Goal: Task Accomplishment & Management: Manage account settings

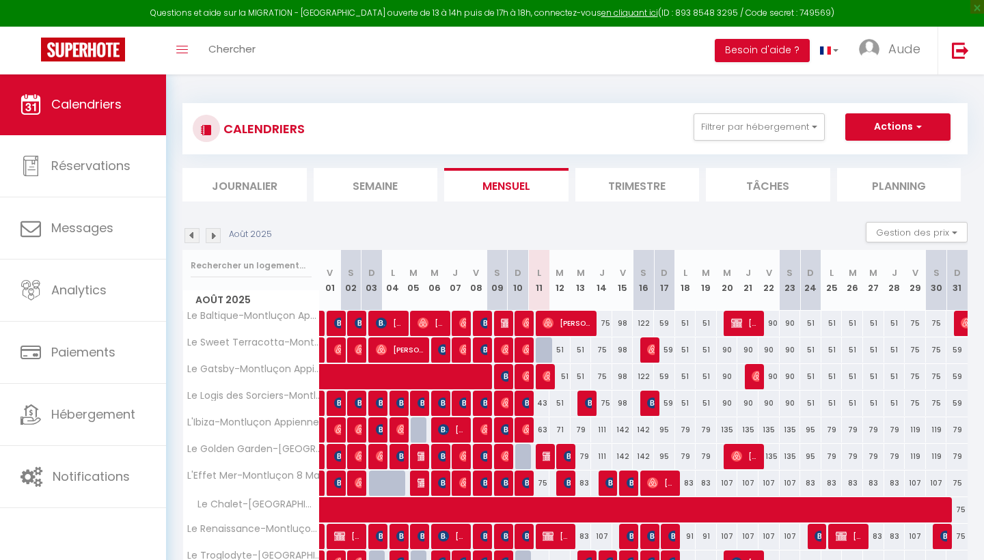
click at [208, 234] on img at bounding box center [213, 235] width 15 height 15
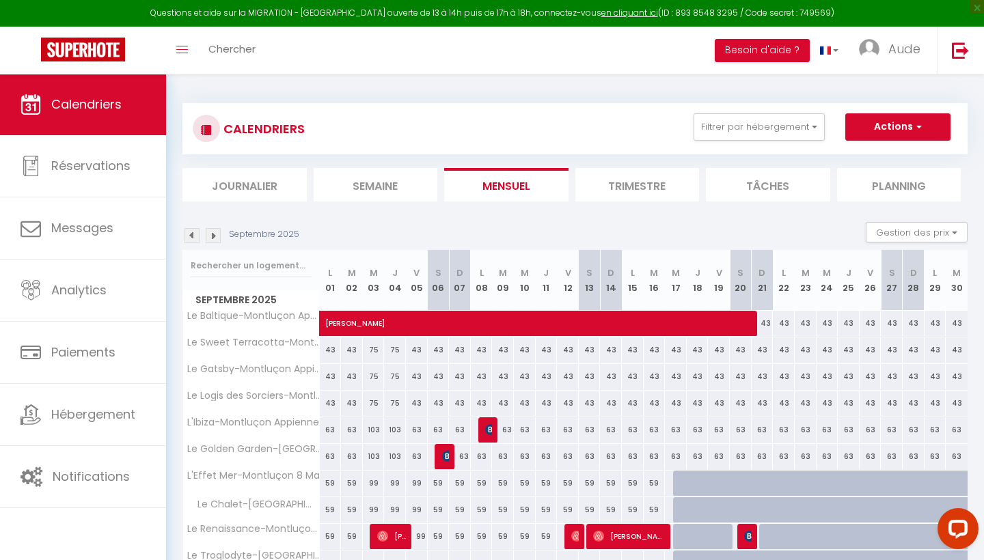
click at [212, 238] on img at bounding box center [213, 235] width 15 height 15
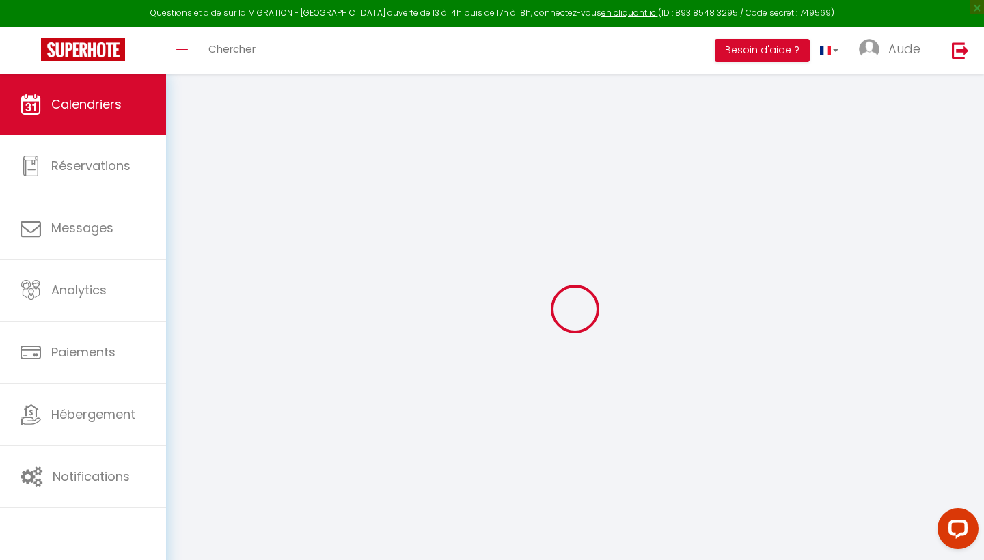
select select
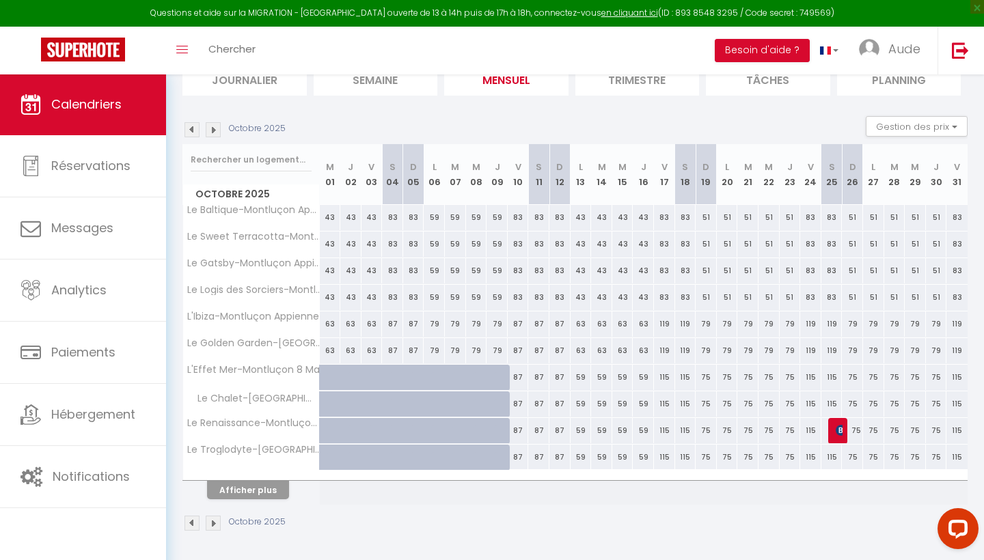
click at [249, 484] on button "Afficher plus" at bounding box center [248, 490] width 82 height 18
select select
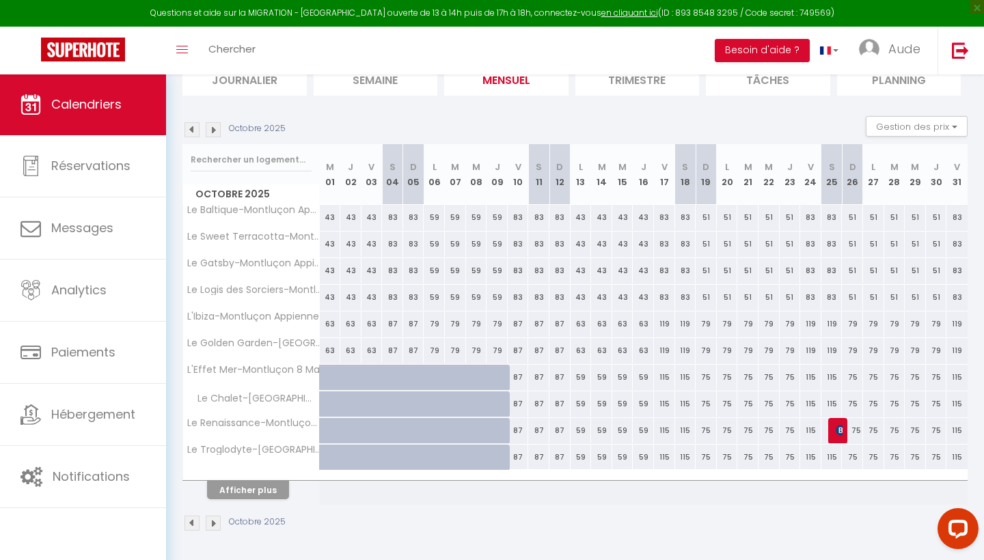
select select
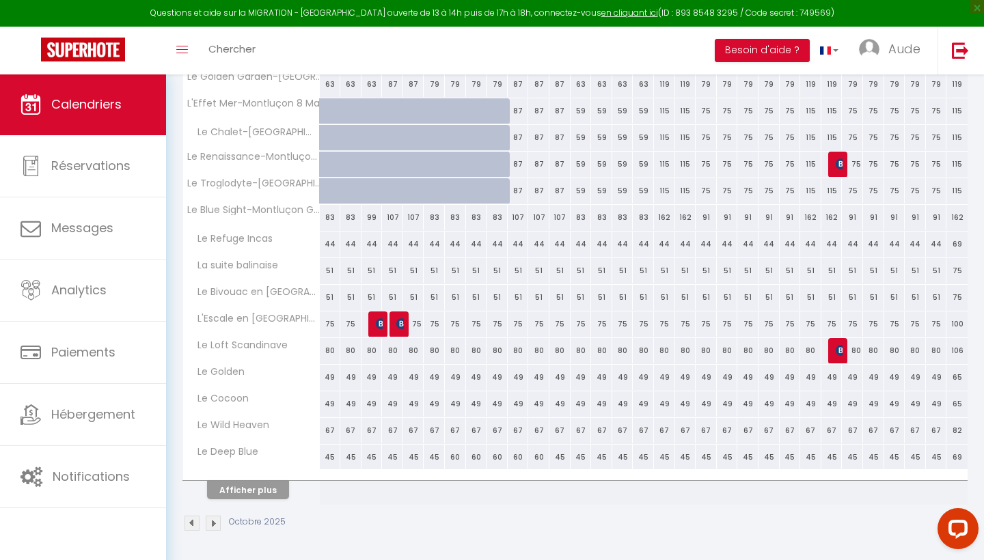
click at [254, 481] on button "Afficher plus" at bounding box center [248, 490] width 82 height 18
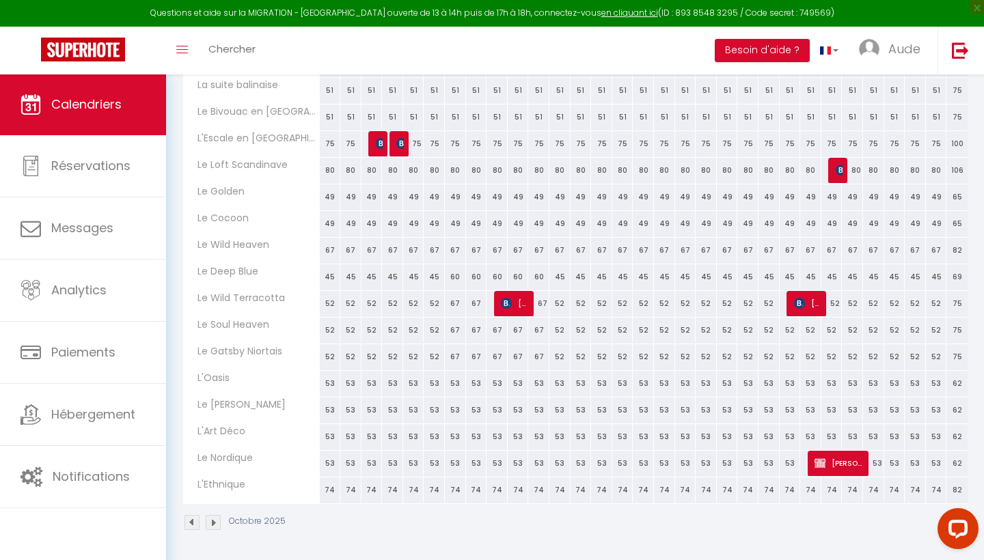
scroll to position [552, 0]
click at [796, 301] on img at bounding box center [799, 303] width 11 height 11
select select "OK"
select select "0"
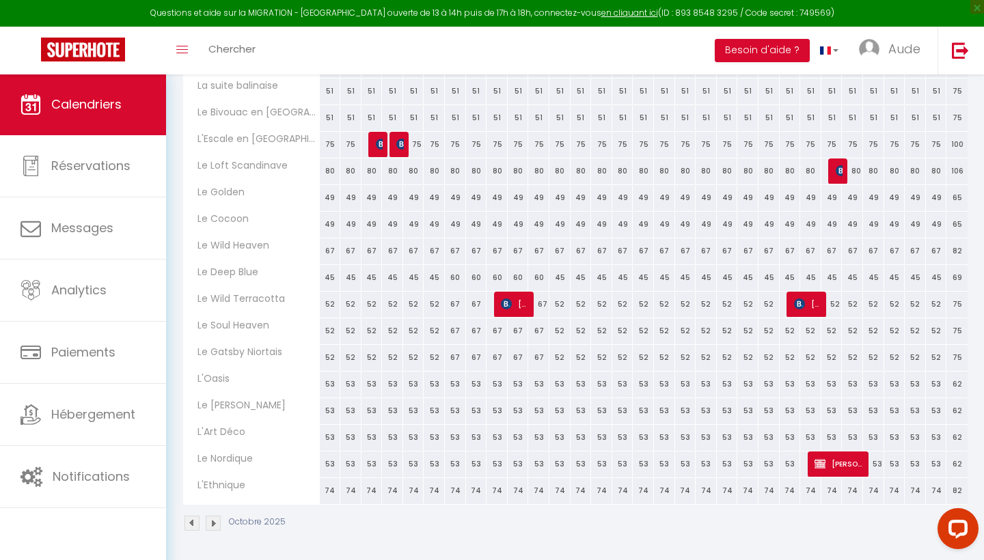
select select "0"
select select "1"
select select
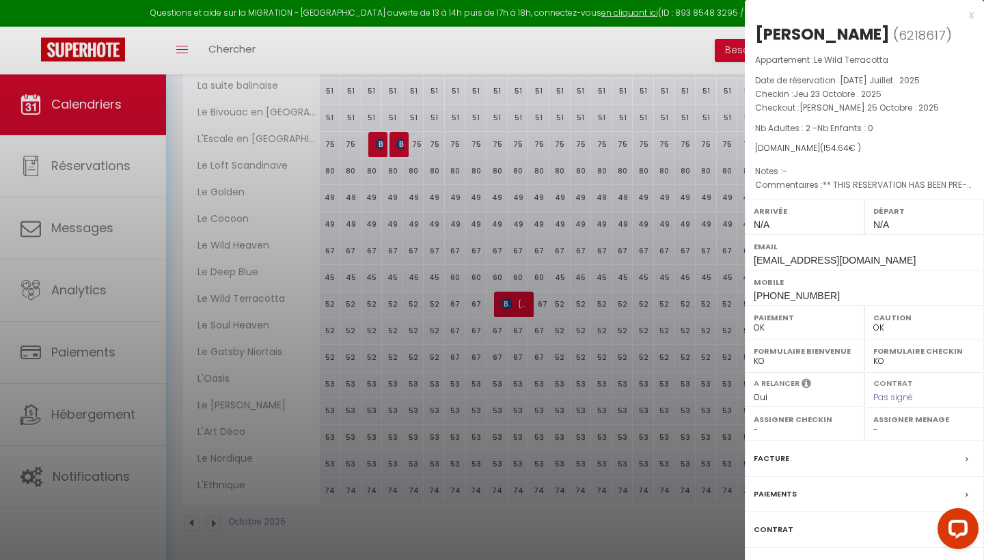
click at [623, 311] on div at bounding box center [492, 280] width 984 height 560
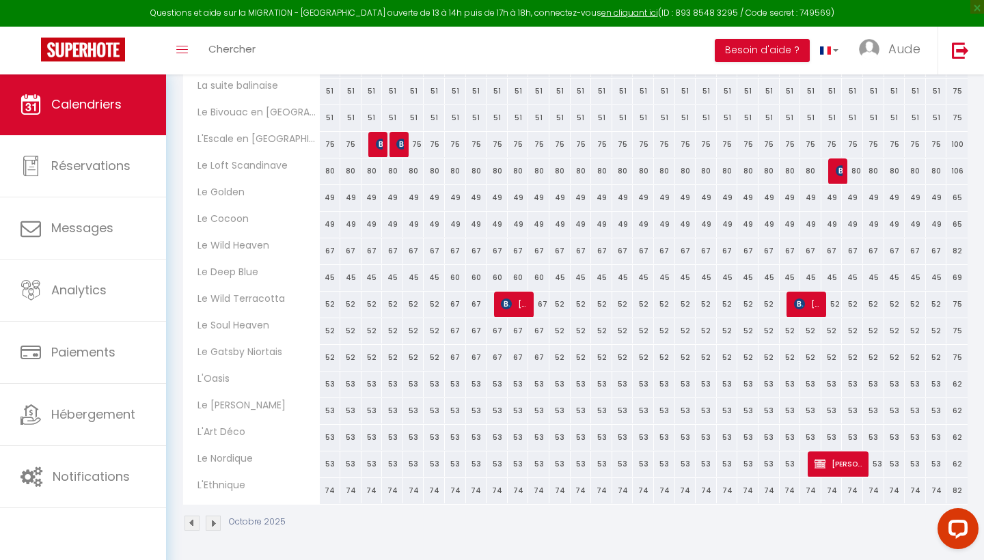
click at [828, 469] on span "[PERSON_NAME]" at bounding box center [838, 464] width 49 height 26
select select "KO"
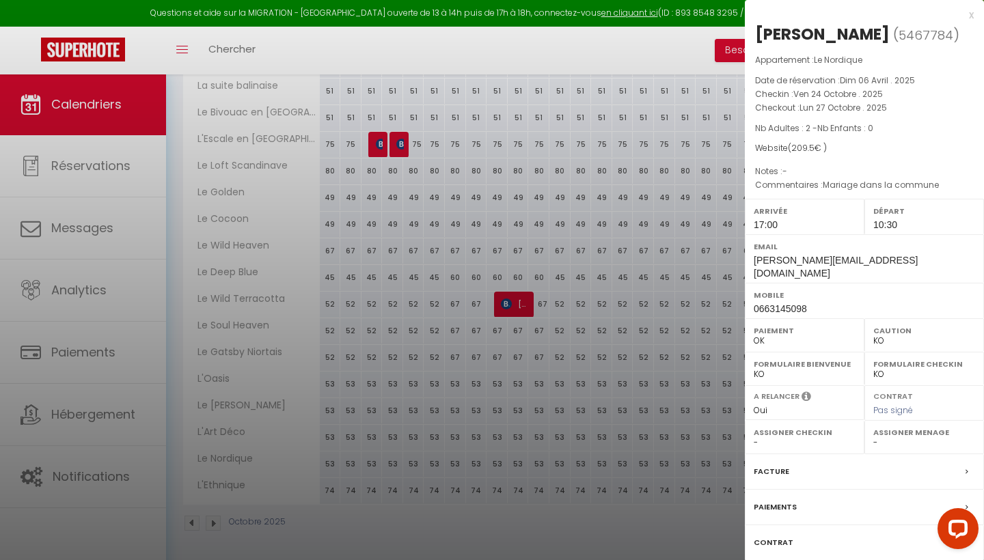
click at [111, 109] on div at bounding box center [492, 280] width 984 height 560
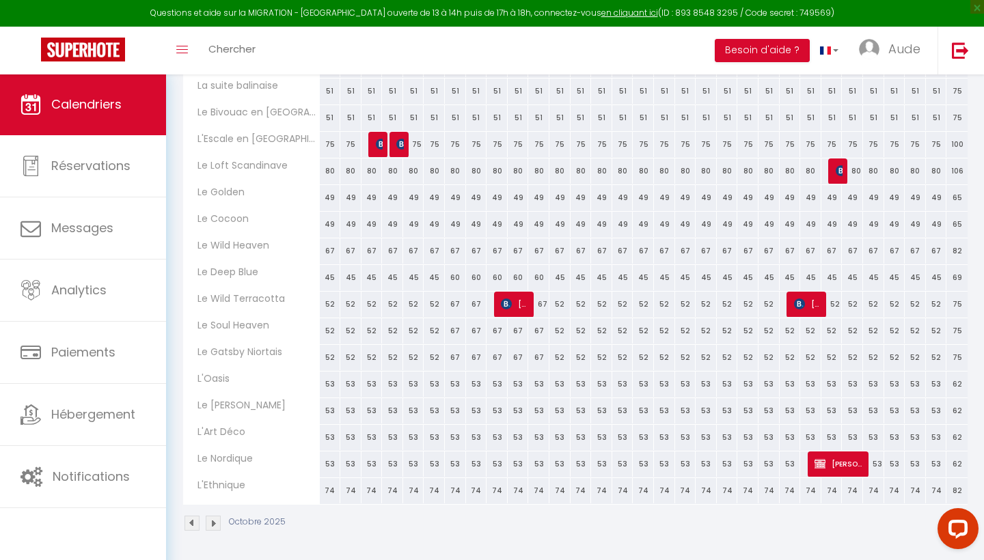
click at [111, 114] on link "Calendriers" at bounding box center [83, 104] width 166 height 61
drag, startPoint x: 98, startPoint y: 55, endPoint x: 213, endPoint y: 5, distance: 125.5
click at [105, 51] on img at bounding box center [83, 50] width 84 height 24
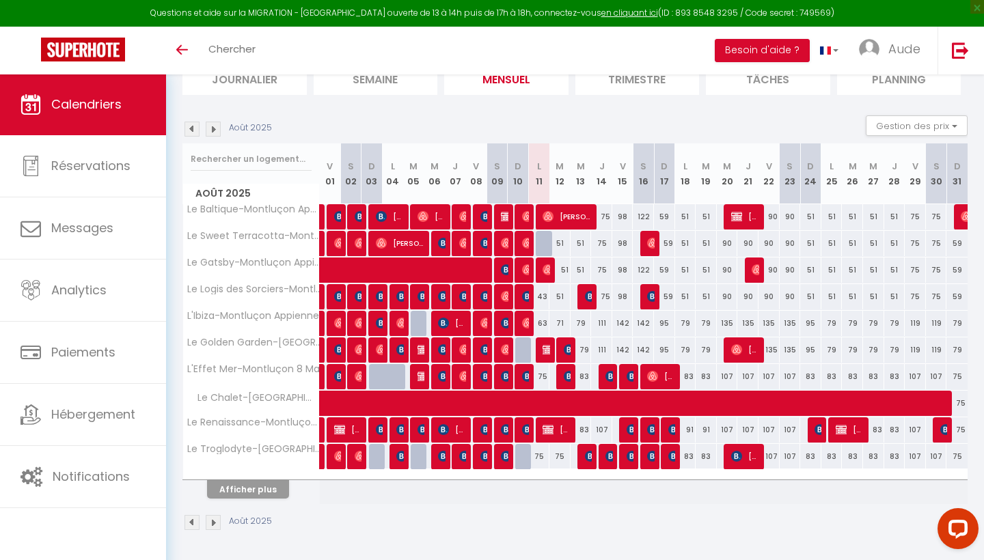
click at [262, 506] on div "Août 2025" at bounding box center [574, 524] width 785 height 40
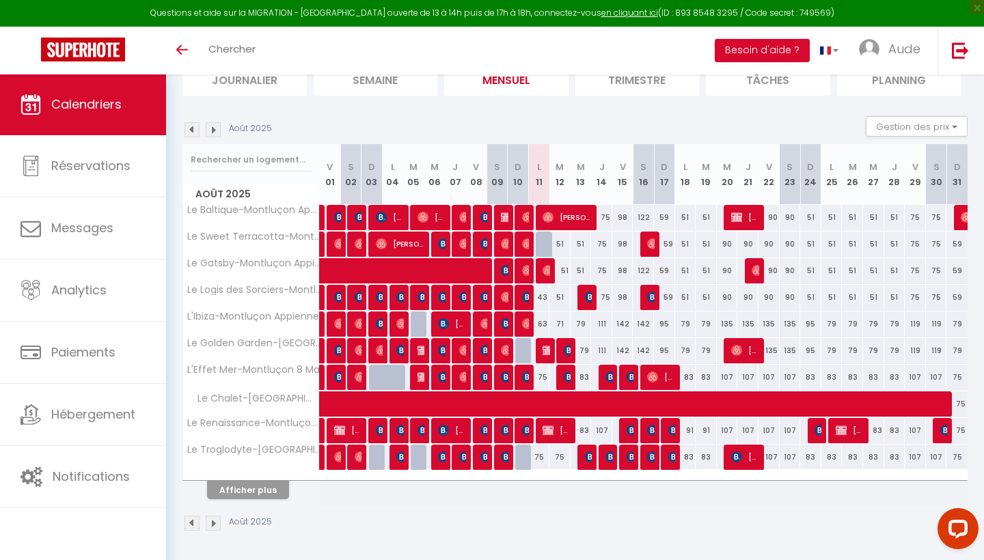
click at [262, 497] on button "Afficher plus" at bounding box center [248, 490] width 82 height 18
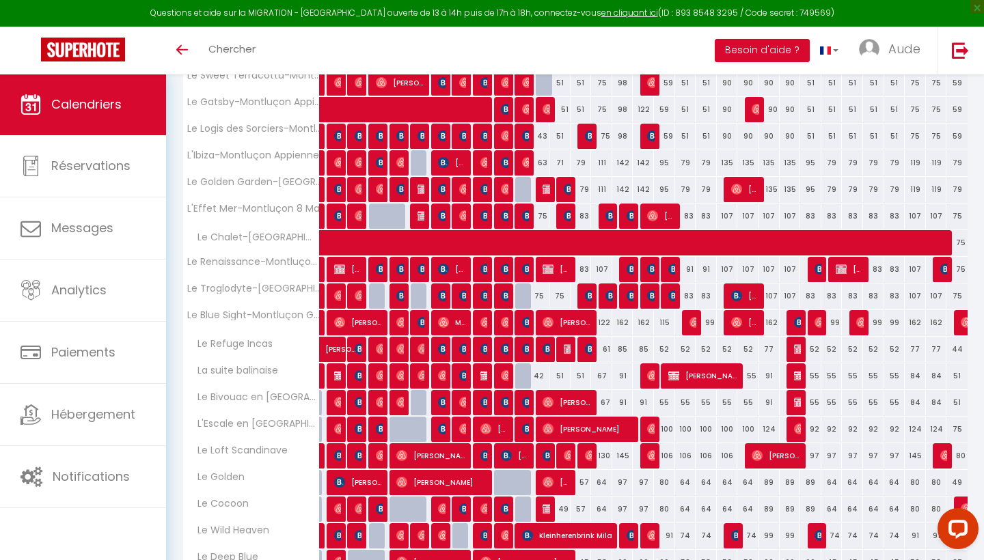
scroll to position [269, 0]
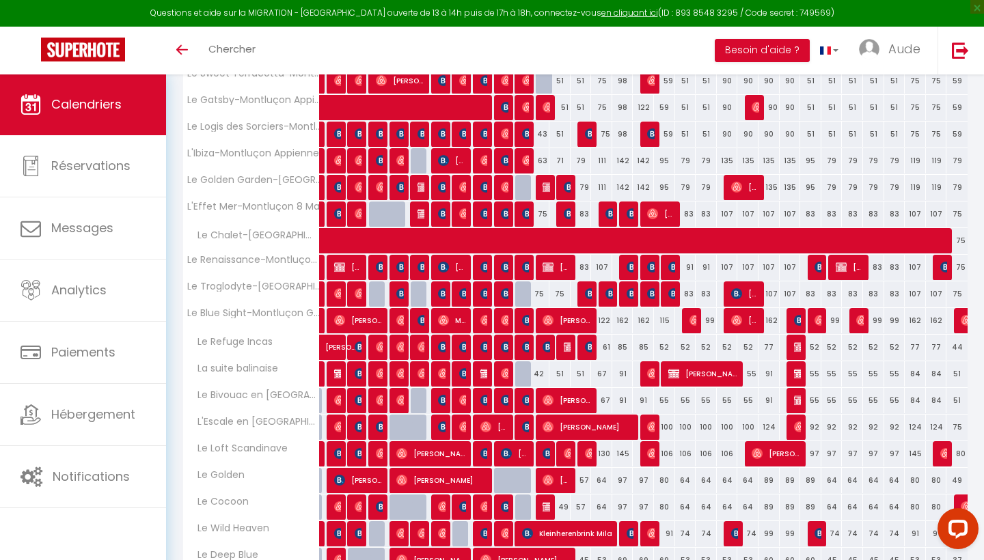
click at [539, 214] on div "75" at bounding box center [538, 213] width 21 height 25
type input "75"
type input "Lun 11 Août 2025"
type input "[DATE] Août 2025"
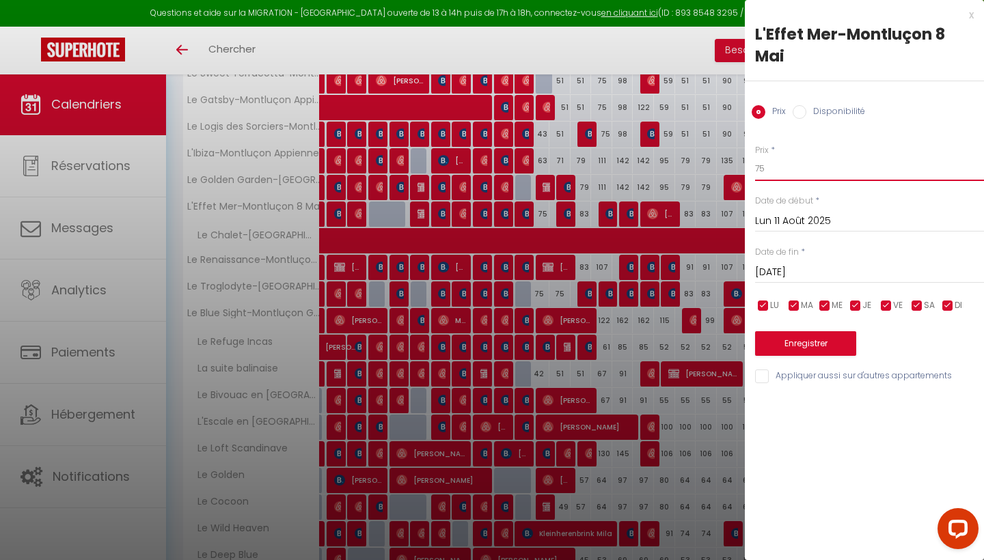
click at [785, 180] on input "75" at bounding box center [869, 168] width 229 height 25
type input "59"
drag, startPoint x: 769, startPoint y: 387, endPoint x: 769, endPoint y: 379, distance: 8.2
click at [770, 382] on div "x L'Effet Mer-Montluçon 8 Mai Prix Disponibilité Prix * 59 Statut * Disponible …" at bounding box center [863, 199] width 239 height 398
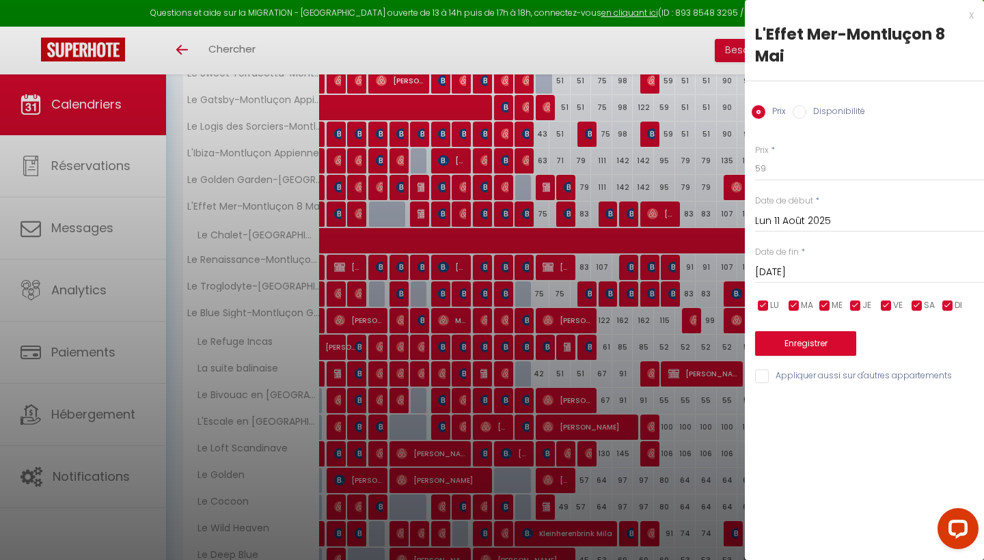
drag, startPoint x: 769, startPoint y: 379, endPoint x: 776, endPoint y: 362, distance: 18.4
click at [769, 378] on input "Appliquer aussi sur d'autres appartements" at bounding box center [869, 377] width 229 height 14
checkbox input "true"
click at [786, 339] on button "Enregistrer" at bounding box center [805, 343] width 101 height 25
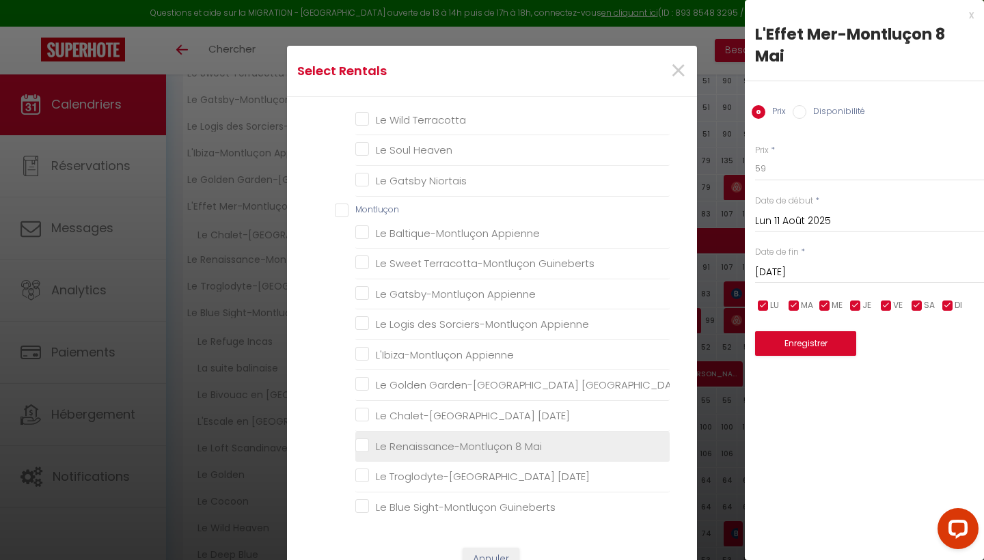
scroll to position [540, 0]
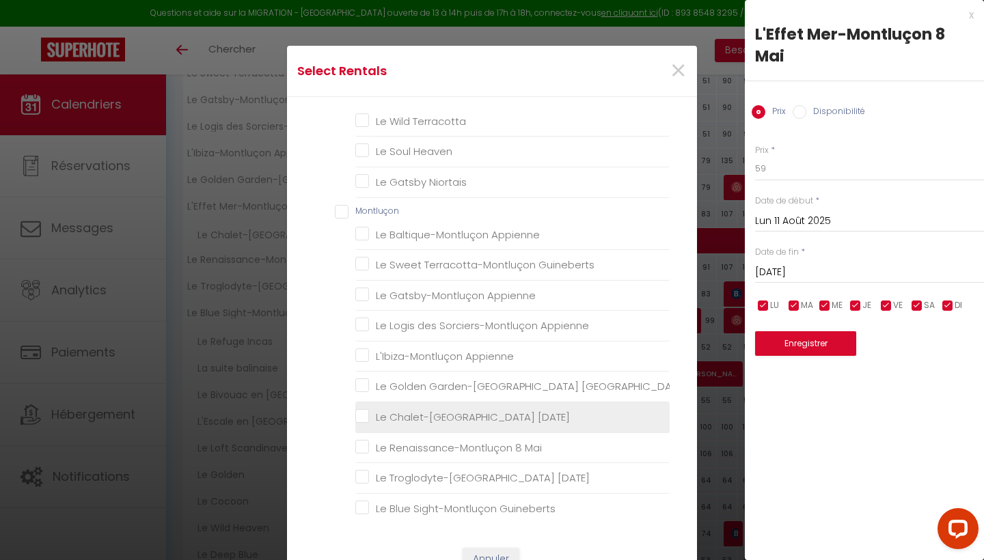
click at [419, 410] on Mai "Le Chalet-[GEOGRAPHIC_DATA] 8 Mai" at bounding box center [512, 417] width 314 height 14
checkbox Mai "true"
checkbox input "false"
checkbox Rossa "false"
checkbox Déco "false"
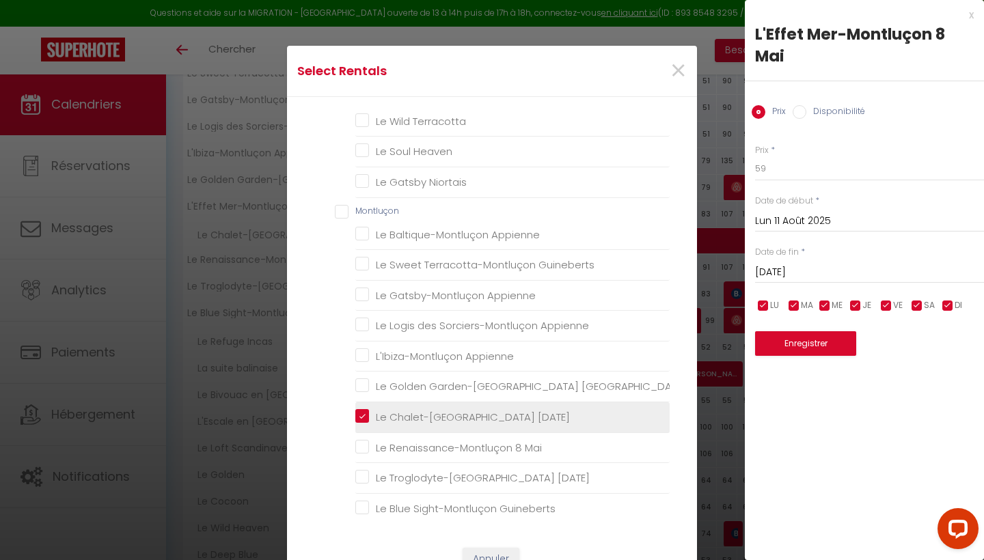
checkbox Nordique "false"
checkbox input "false"
checkbox Incas "false"
checkbox balinaise "false"
checkbox Orient "false"
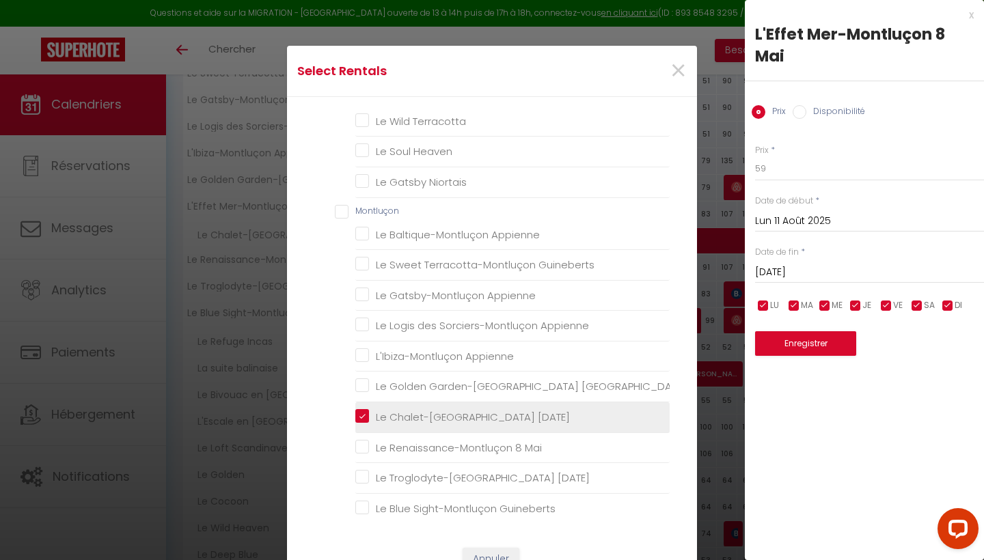
checkbox Amérique "false"
checkbox Scandinave "false"
checkbox Golden "false"
checkbox Cocoon "false"
checkbox Heaven "false"
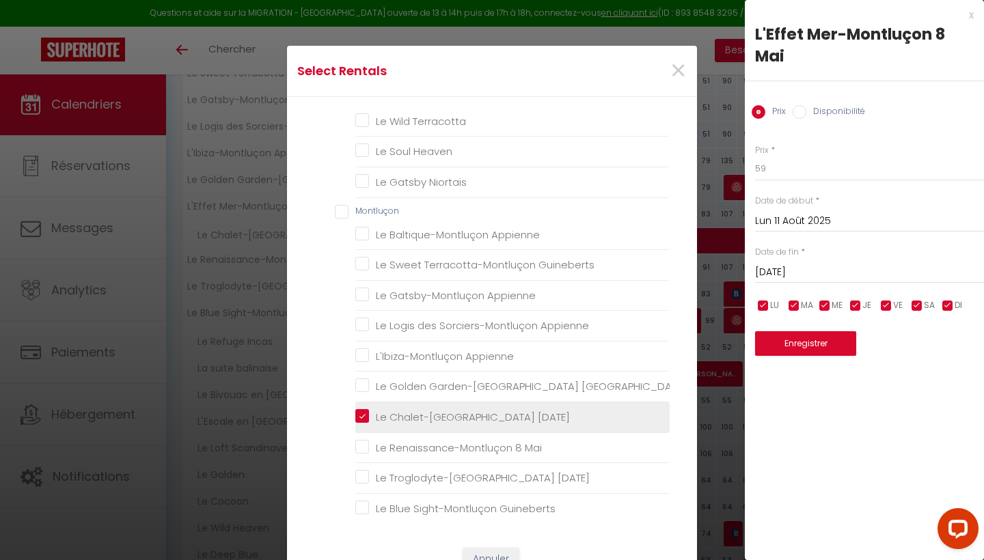
checkbox Blue "false"
checkbox Terracotta "false"
checkbox Heaven "false"
checkbox Niortais "false"
checkbox Appienne "false"
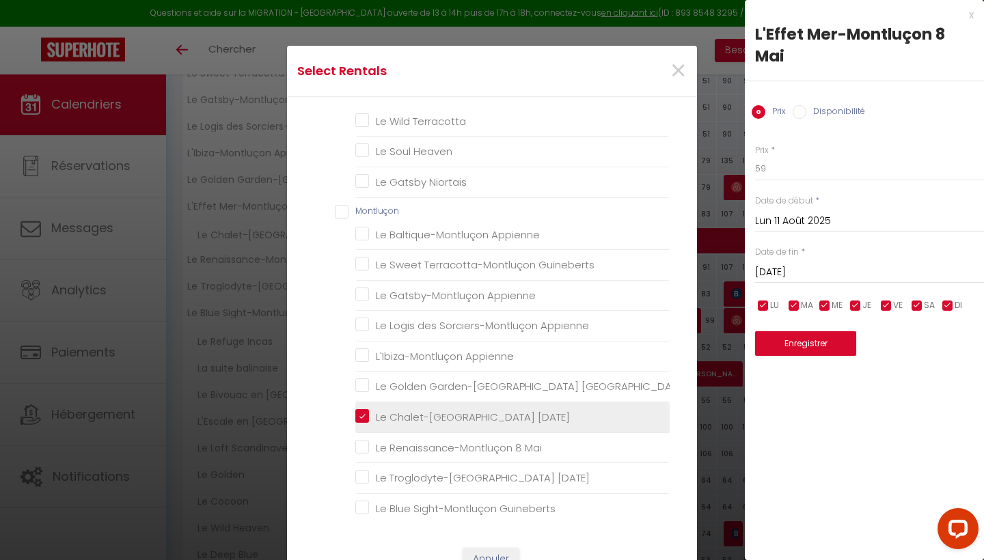
checkbox Guineberts "false"
checkbox Appienne "false"
checkbox Guineberts "false"
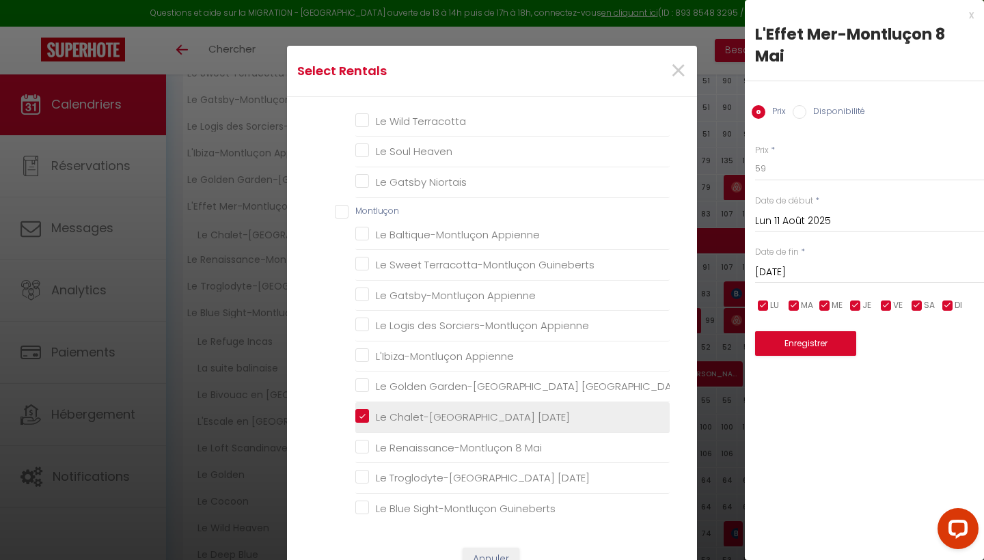
checkbox Mai "false"
checkbox Guineberts "false"
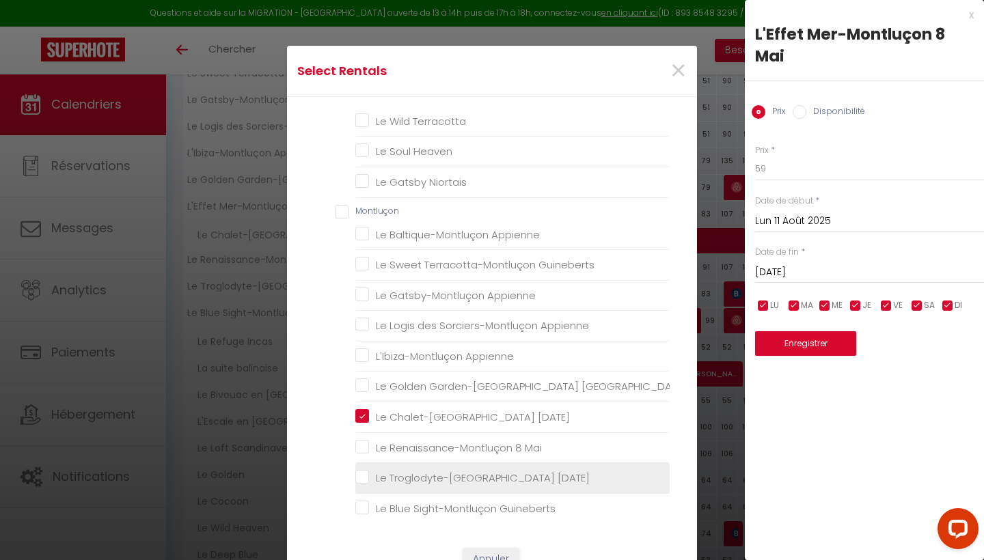
click at [419, 444] on Mai "Le Renaissance-Montluçon 8 Mai" at bounding box center [512, 448] width 314 height 14
checkbox Mai "true"
checkbox input "false"
checkbox Rossa "false"
checkbox Déco "false"
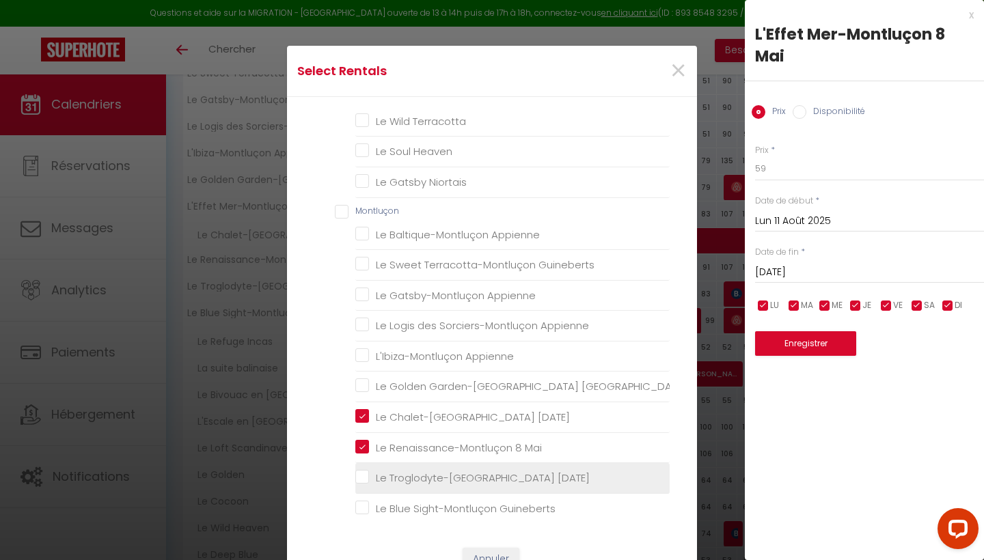
checkbox Nordique "false"
checkbox input "false"
checkbox Incas "false"
checkbox balinaise "false"
checkbox Orient "false"
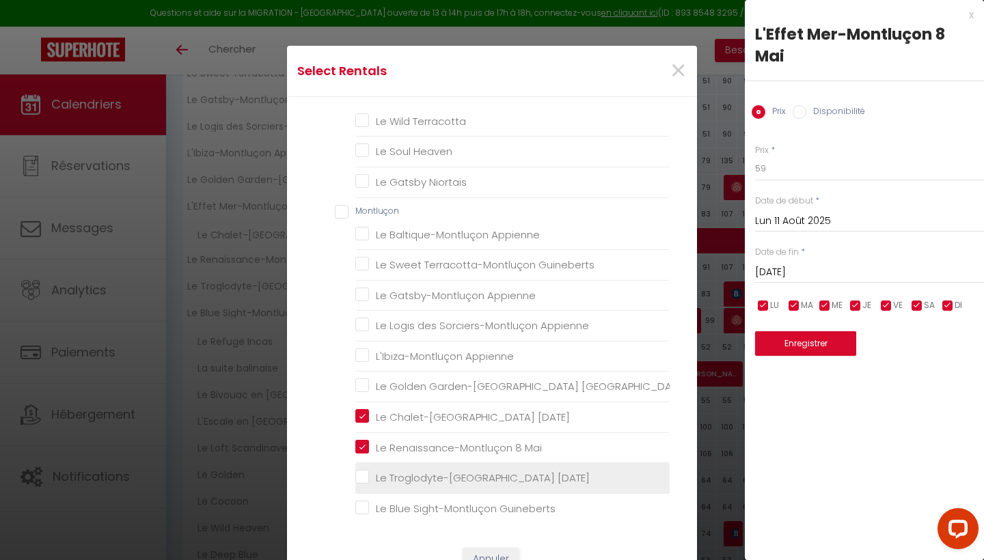
checkbox Amérique "false"
checkbox Scandinave "false"
checkbox Golden "false"
checkbox Cocoon "false"
checkbox Heaven "false"
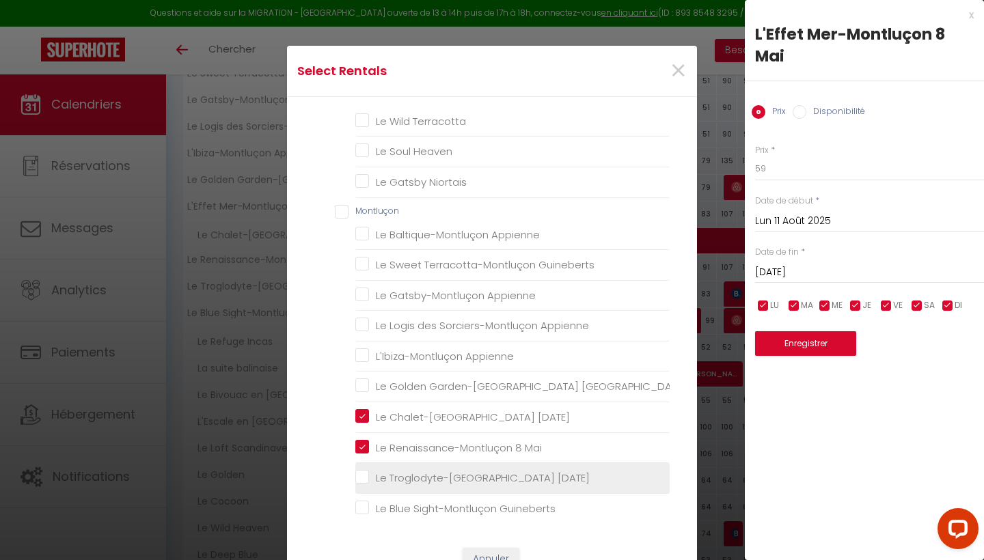
checkbox Blue "false"
checkbox Terracotta "false"
checkbox Heaven "false"
checkbox Niortais "false"
checkbox Appienne "false"
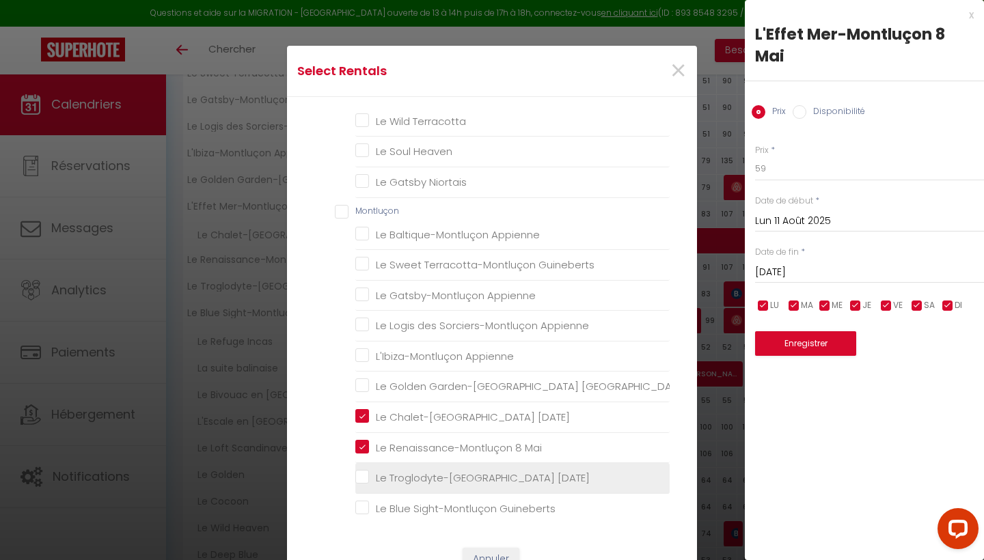
checkbox Guineberts "false"
checkbox Appienne "false"
checkbox Guineberts "false"
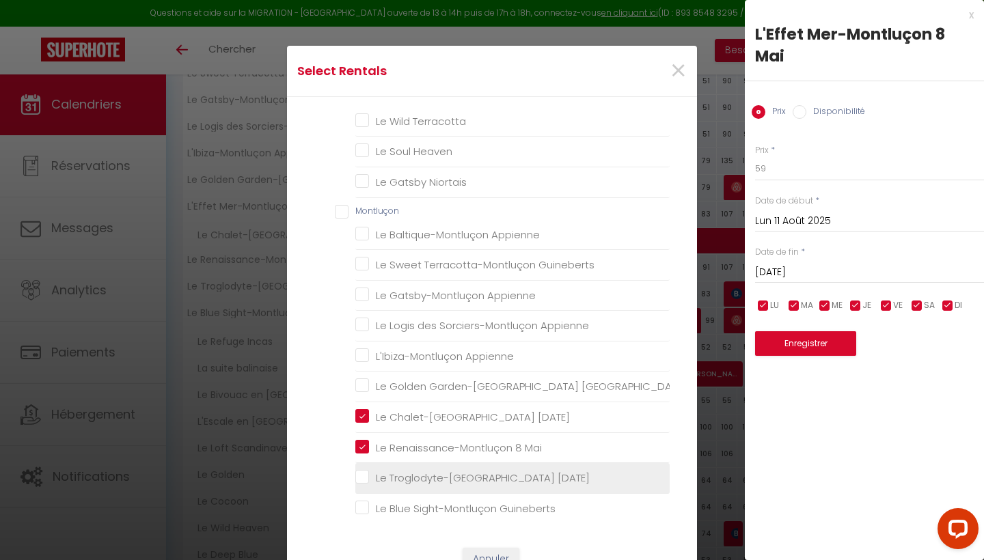
checkbox Mai "false"
checkbox Guineberts "false"
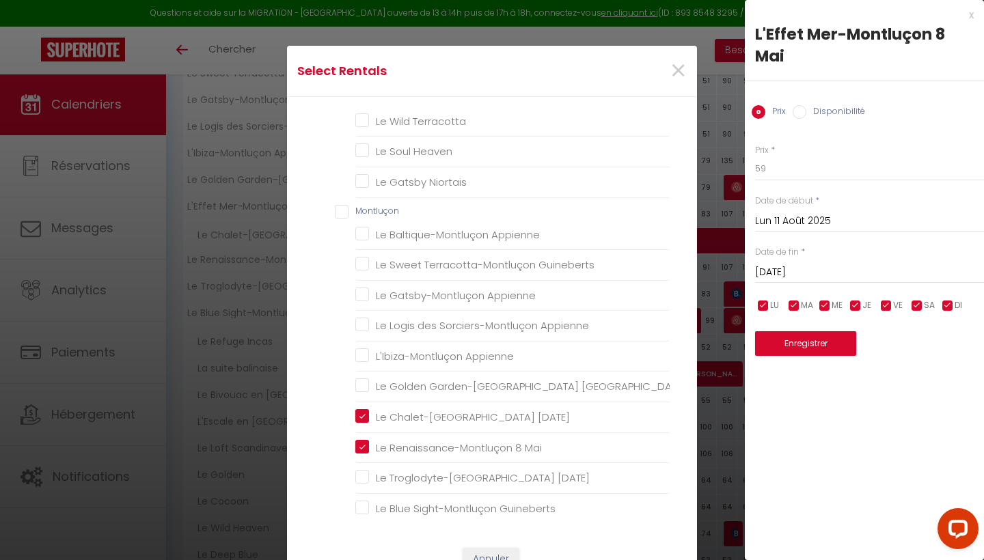
drag, startPoint x: 419, startPoint y: 472, endPoint x: 524, endPoint y: 516, distance: 114.2
click at [419, 472] on Mai "Le Troglodyte-[GEOGRAPHIC_DATA] 8 Mai" at bounding box center [512, 478] width 314 height 14
checkbox Mai "true"
checkbox input "false"
checkbox Rossa "false"
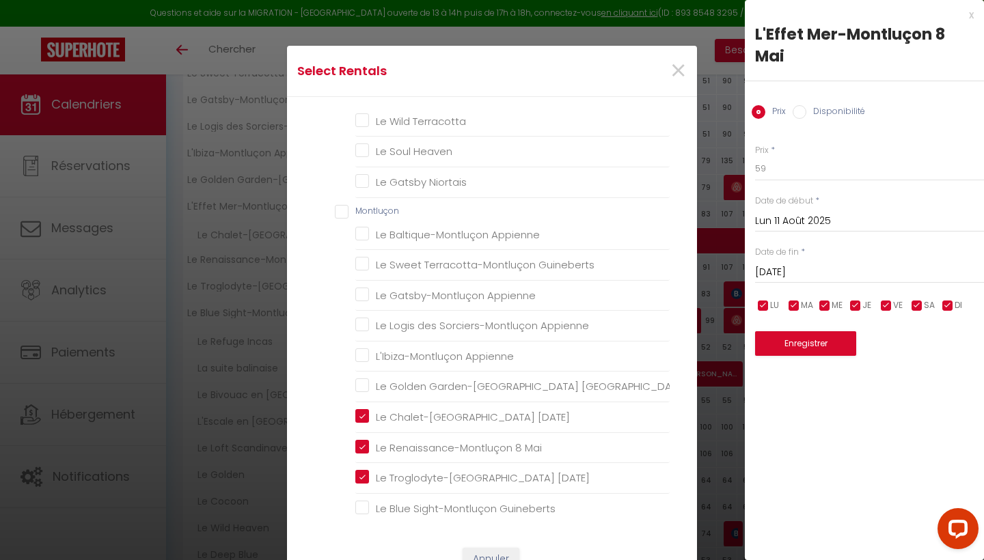
checkbox Déco "false"
checkbox Nordique "false"
checkbox input "false"
checkbox Incas "false"
checkbox balinaise "false"
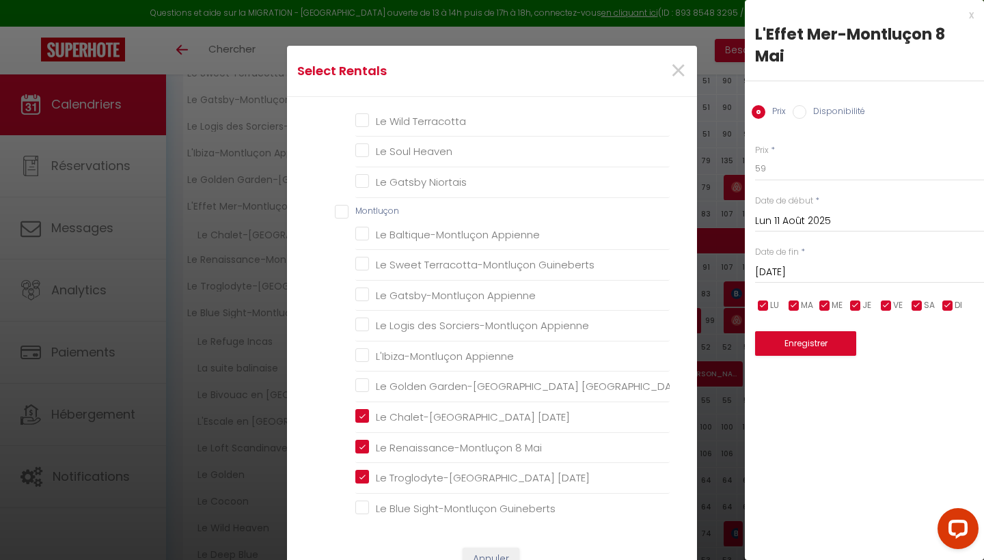
checkbox Orient "false"
checkbox Amérique "false"
checkbox Scandinave "false"
checkbox Golden "false"
checkbox Cocoon "false"
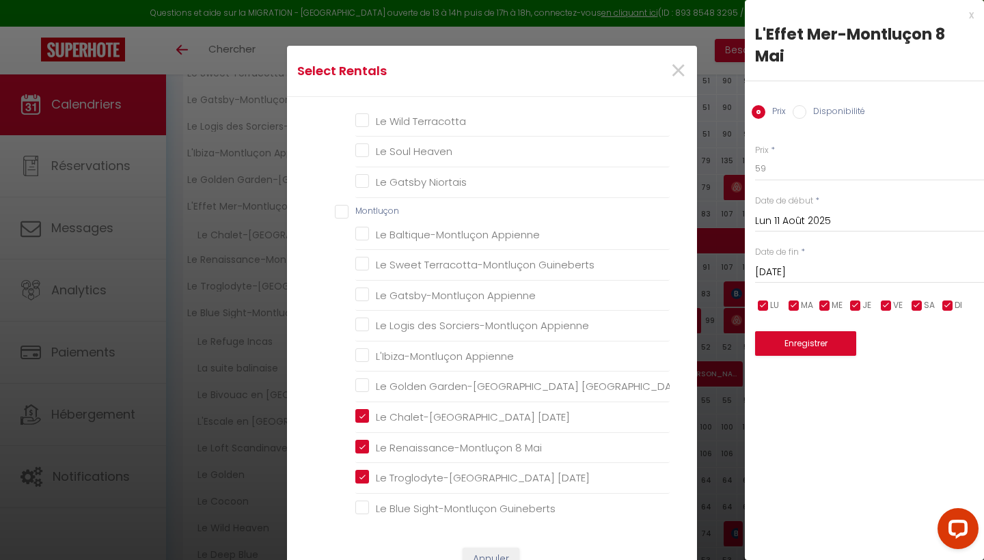
checkbox Heaven "false"
checkbox Blue "false"
checkbox Terracotta "false"
checkbox Heaven "false"
checkbox Niortais "false"
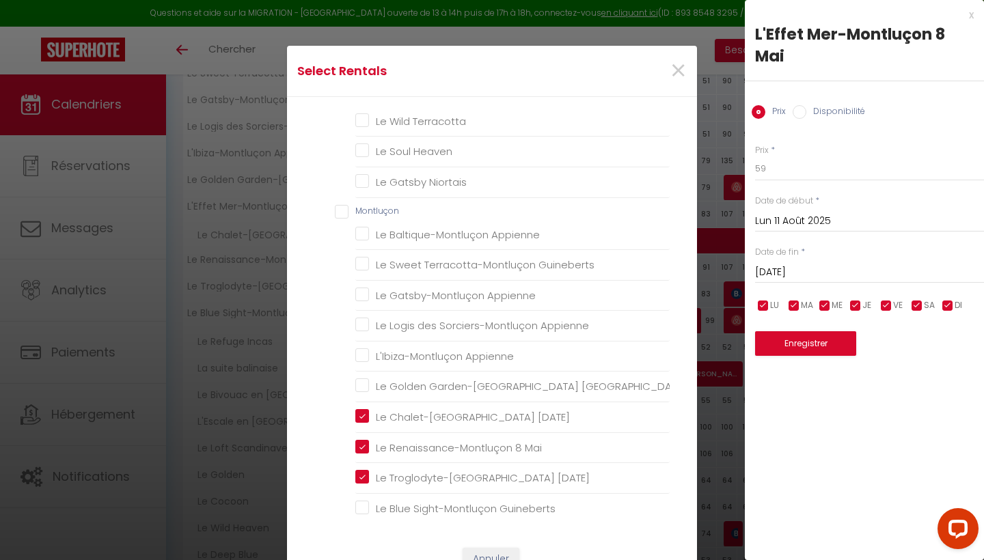
checkbox Appienne "false"
checkbox Guineberts "false"
checkbox Appienne "false"
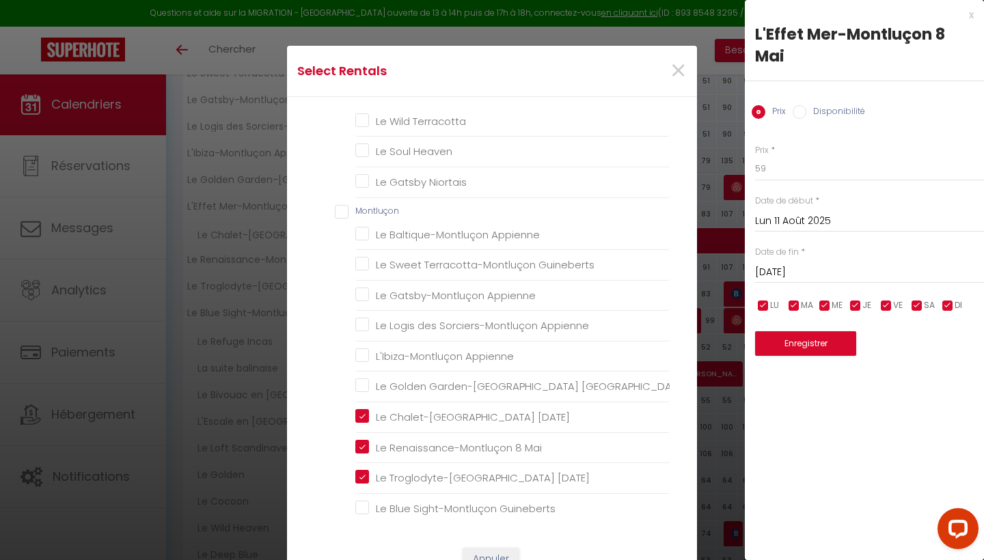
checkbox Guineberts "false"
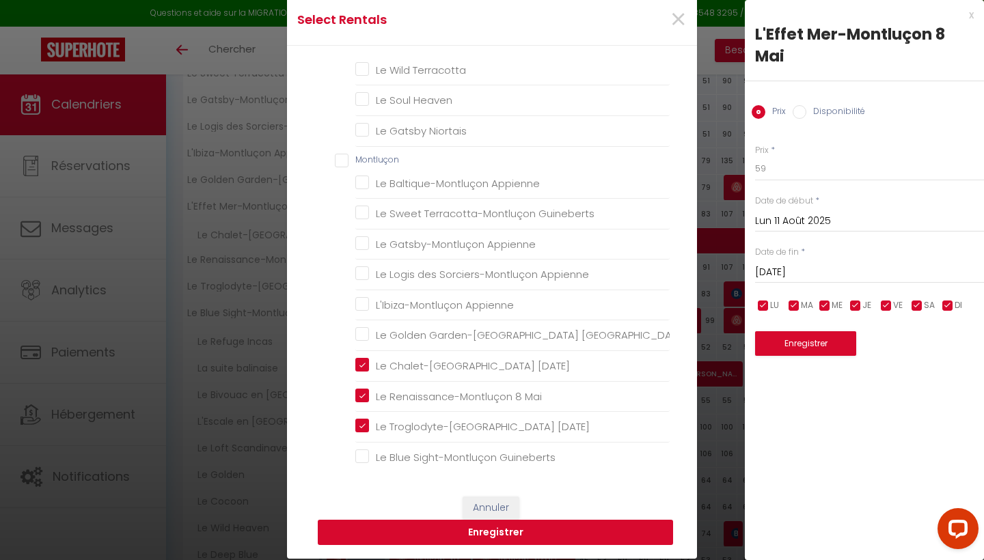
scroll to position [59, 0]
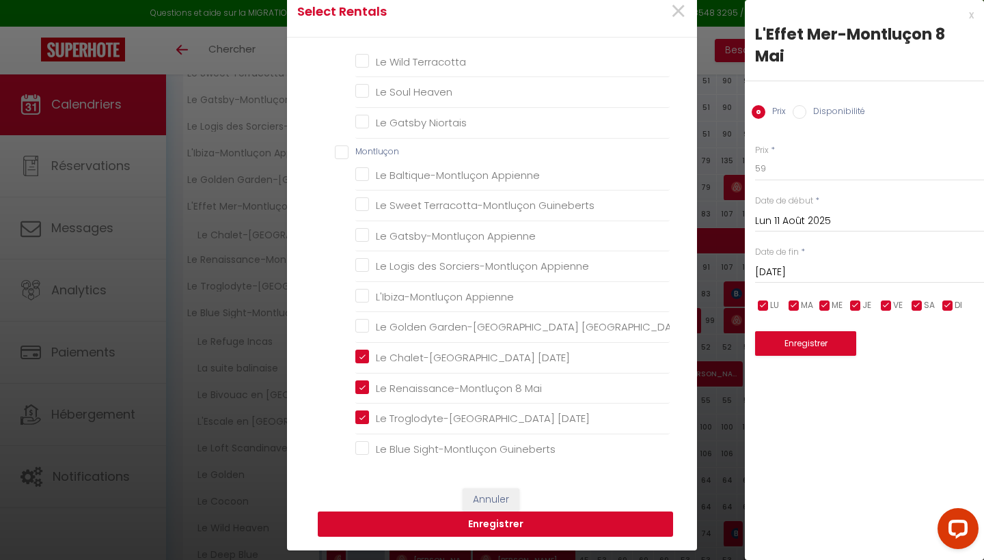
click at [559, 531] on button "Enregistrer" at bounding box center [495, 525] width 355 height 26
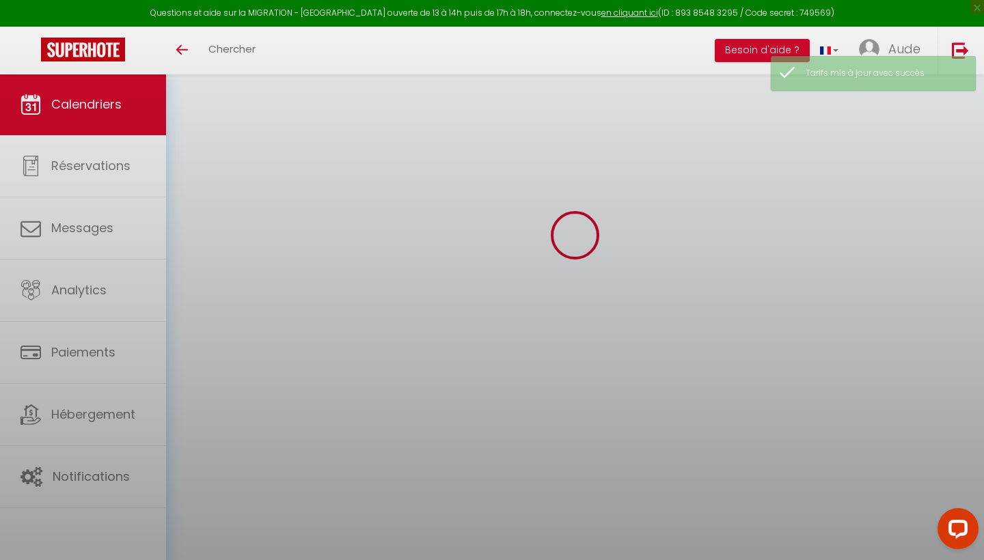
scroll to position [74, 0]
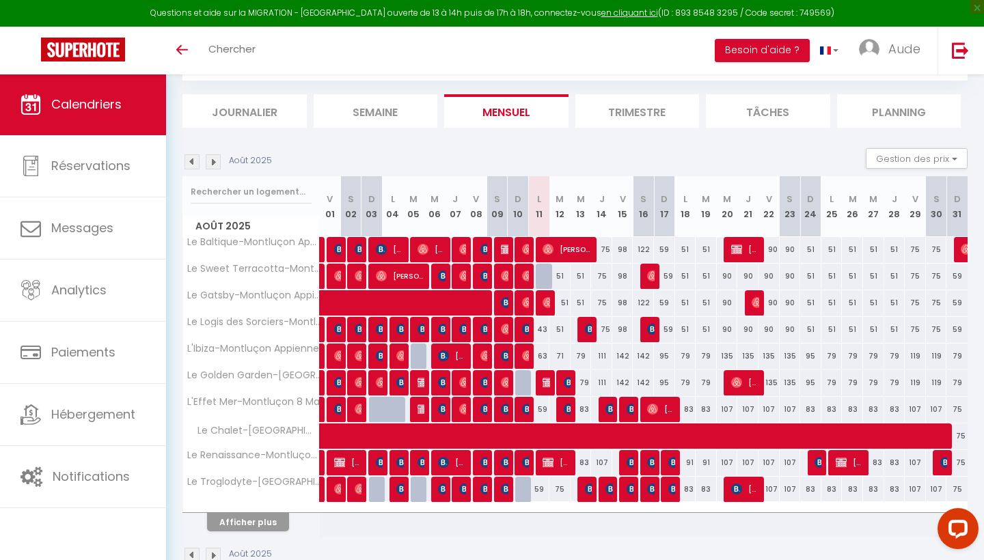
click at [249, 523] on button "Afficher plus" at bounding box center [248, 522] width 82 height 18
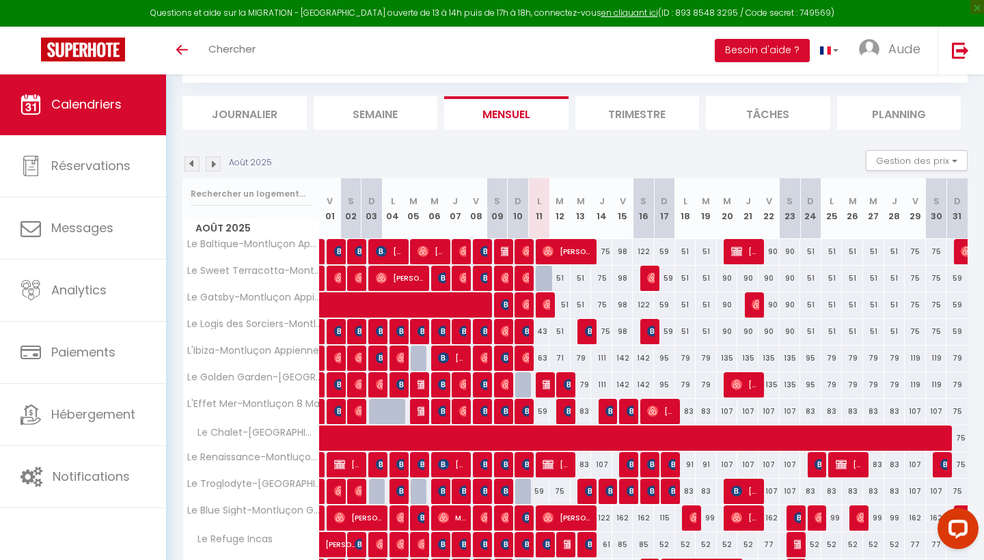
click at [556, 487] on div "75" at bounding box center [559, 491] width 21 height 25
type input "75"
type input "[DATE] Août 2025"
type input "Mer 13 Août 2025"
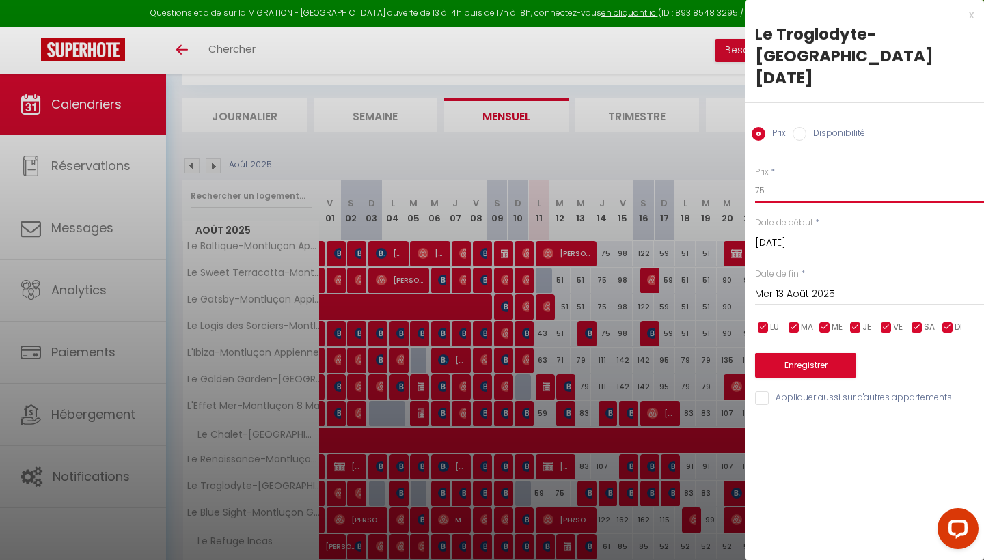
click at [784, 178] on input "75" at bounding box center [869, 190] width 229 height 25
type input "67"
click at [820, 391] on input "Appliquer aussi sur d'autres appartements" at bounding box center [869, 398] width 229 height 14
checkbox input "true"
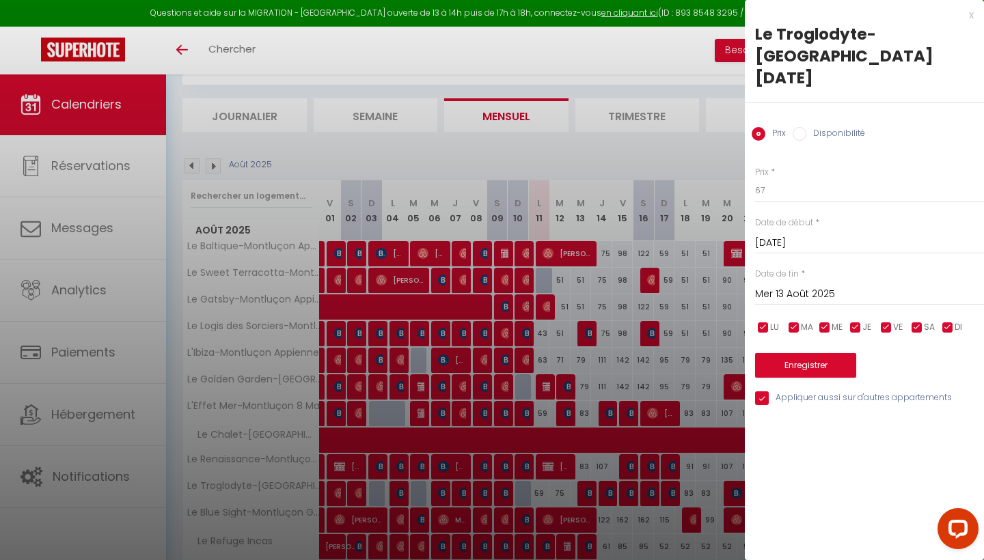
click at [827, 353] on button "Enregistrer" at bounding box center [805, 365] width 101 height 25
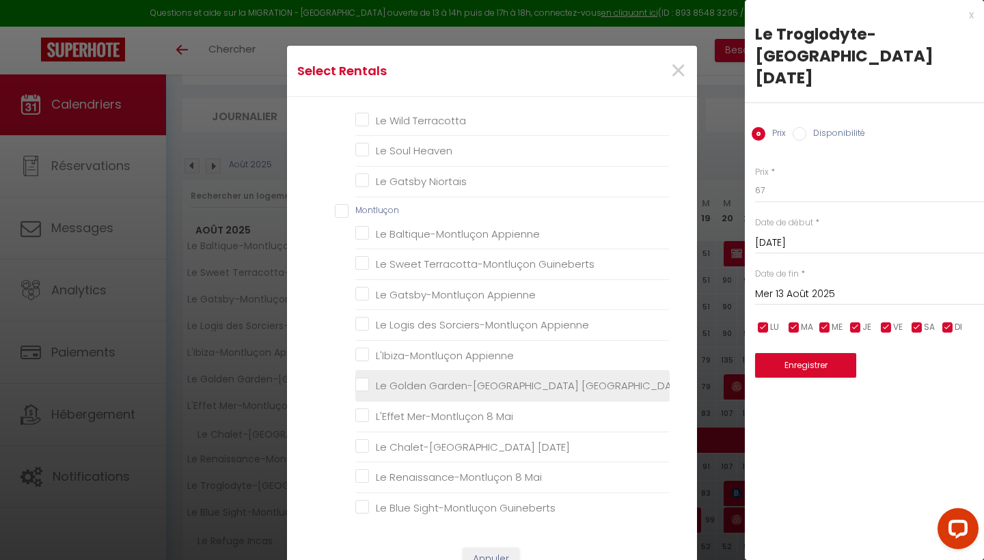
scroll to position [540, 0]
click at [433, 384] on Guineberts "Le Golden Garden-[GEOGRAPHIC_DATA] [GEOGRAPHIC_DATA]" at bounding box center [512, 387] width 314 height 14
checkbox Guineberts "true"
checkbox input "false"
checkbox Rossa "false"
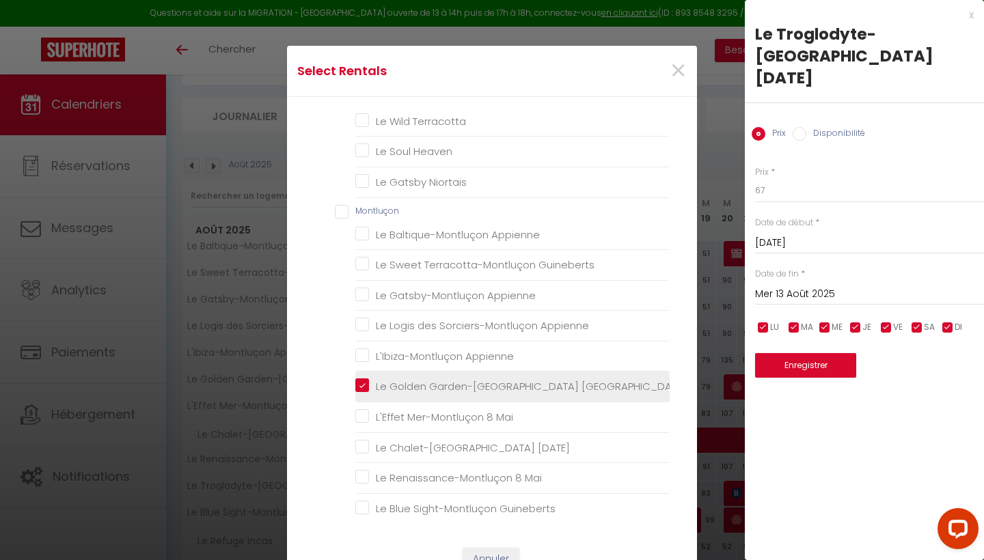
checkbox Déco "false"
checkbox Nordique "false"
checkbox input "false"
checkbox Incas "false"
checkbox balinaise "false"
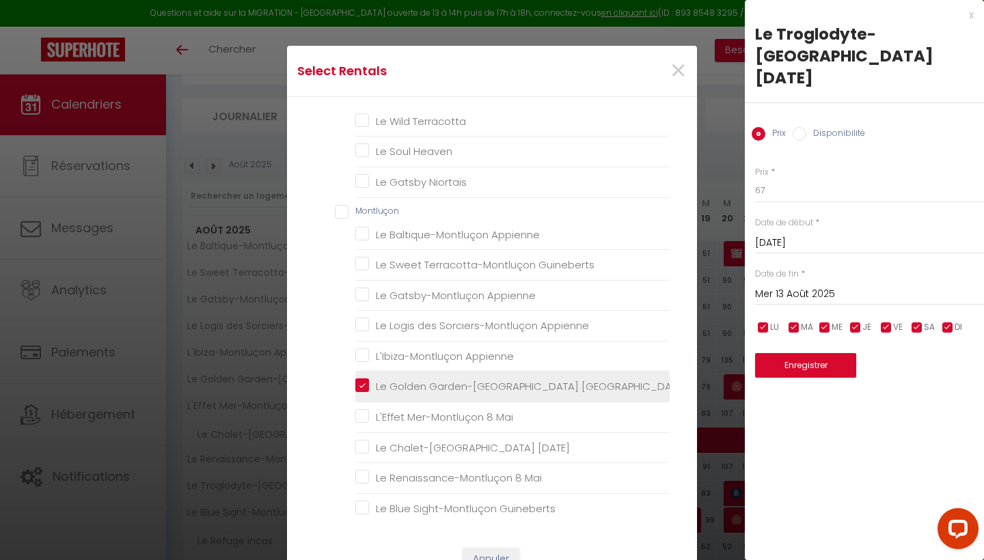
checkbox Orient "false"
checkbox Amérique "false"
checkbox Scandinave "false"
checkbox Golden "false"
checkbox Cocoon "false"
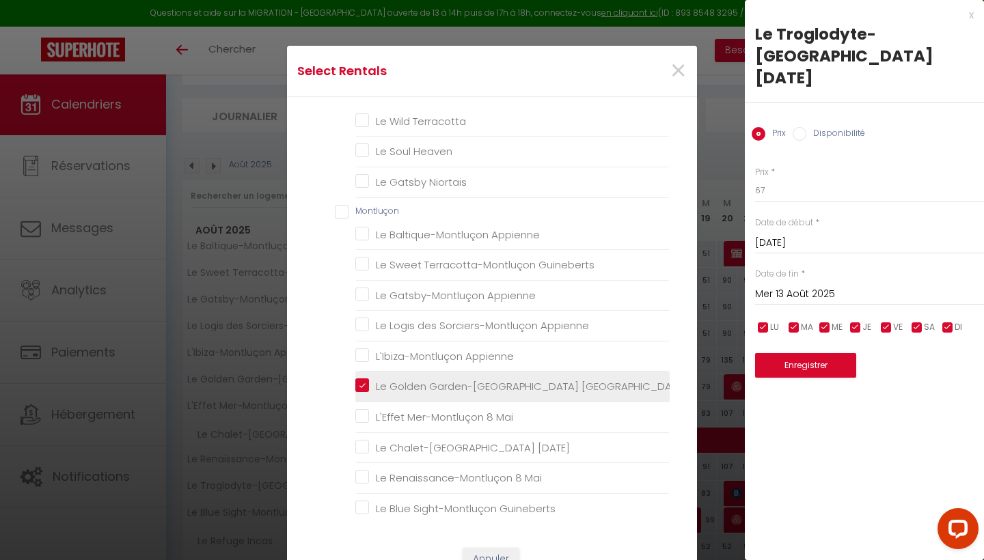
checkbox Heaven "false"
checkbox Blue "false"
checkbox Terracotta "false"
checkbox Heaven "false"
checkbox Niortais "false"
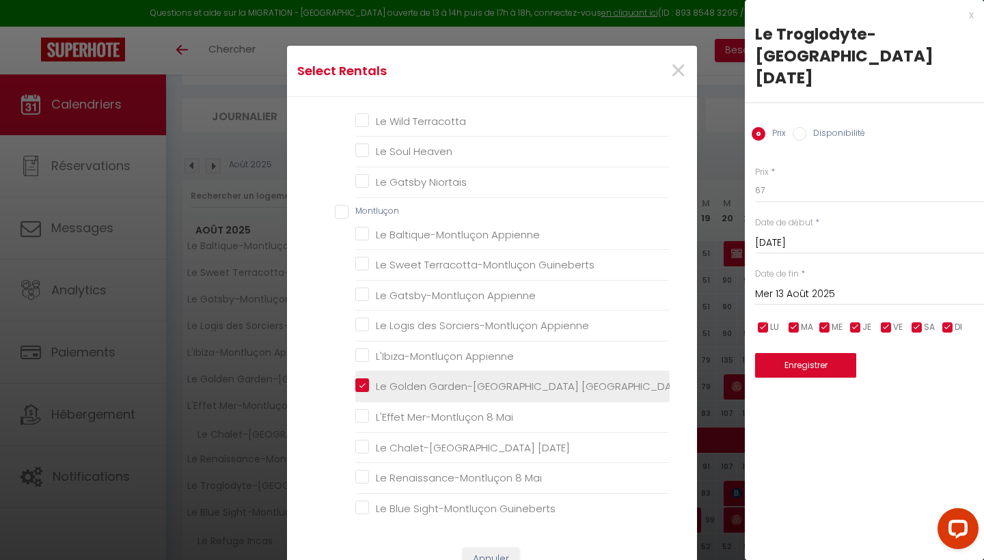
checkbox Appienne "false"
checkbox Guineberts "false"
checkbox Appienne "false"
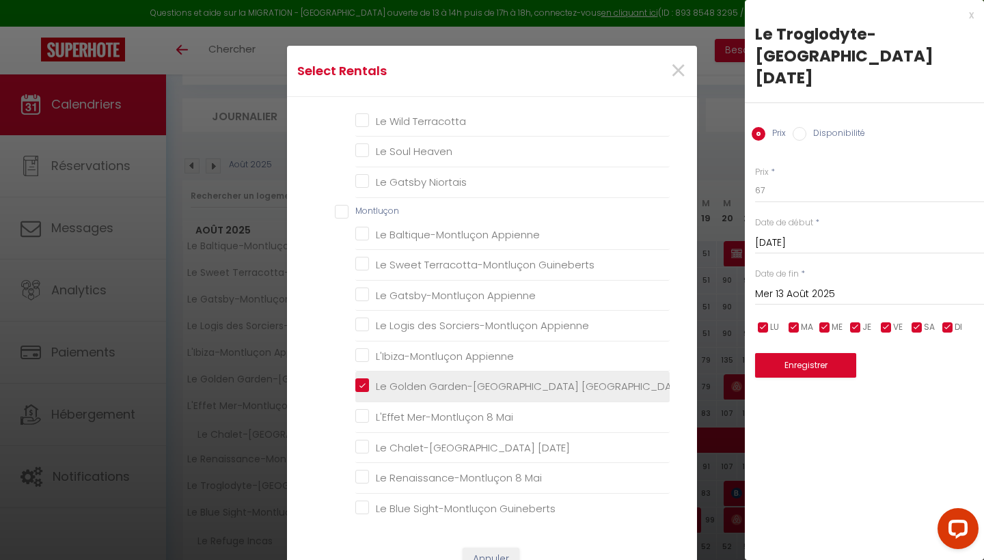
checkbox Mai "false"
checkbox Guineberts "false"
drag, startPoint x: 430, startPoint y: 419, endPoint x: 432, endPoint y: 385, distance: 34.9
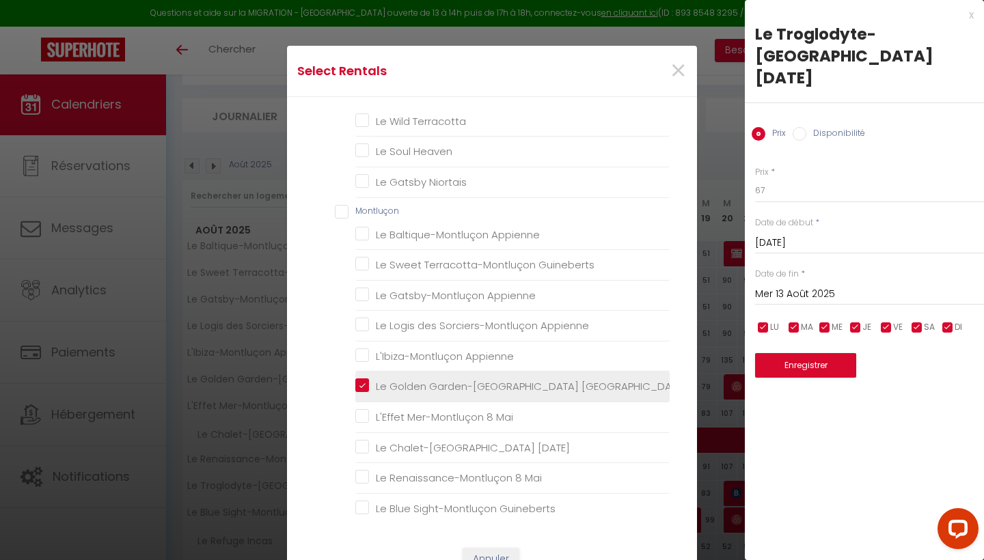
click at [430, 418] on li "L'Effet Mer-Montluçon 8 Mai" at bounding box center [512, 417] width 314 height 31
click at [432, 384] on Guineberts "Le Golden Garden-[GEOGRAPHIC_DATA] [GEOGRAPHIC_DATA]" at bounding box center [512, 387] width 314 height 14
checkbox Guineberts "false"
checkbox input "false"
checkbox Rossa "false"
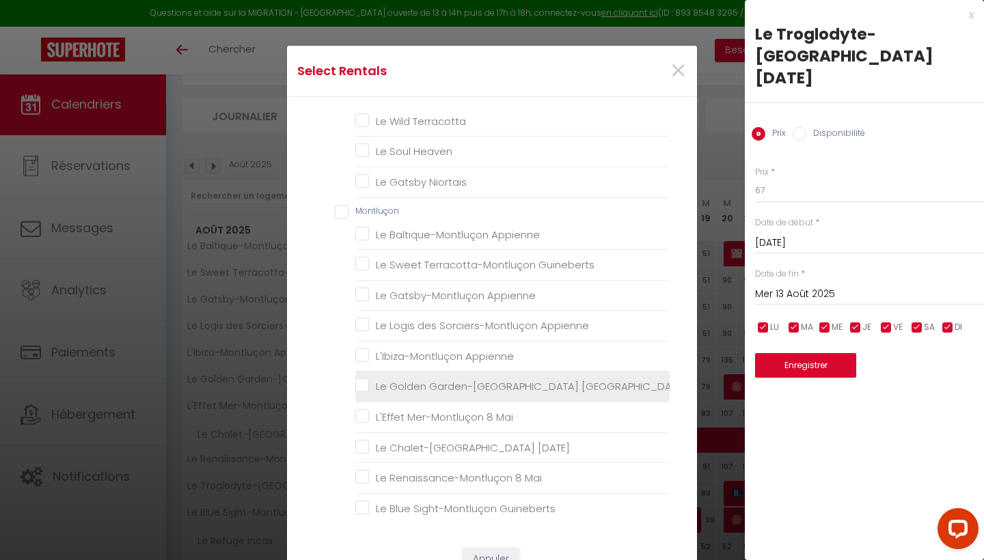
checkbox Déco "false"
checkbox Nordique "false"
checkbox input "false"
checkbox Incas "false"
checkbox balinaise "false"
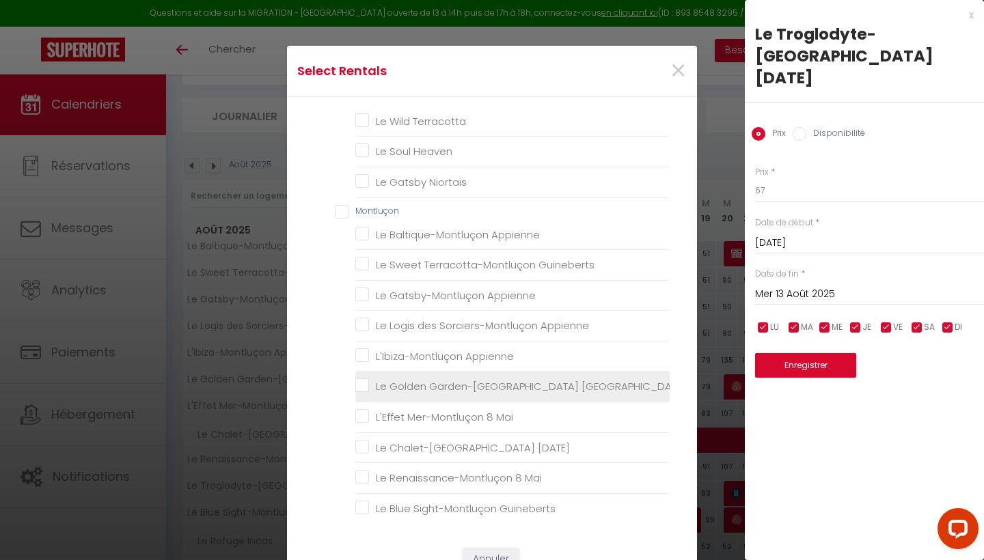
checkbox Orient "false"
checkbox Amérique "false"
checkbox Scandinave "false"
checkbox Golden "false"
checkbox Cocoon "false"
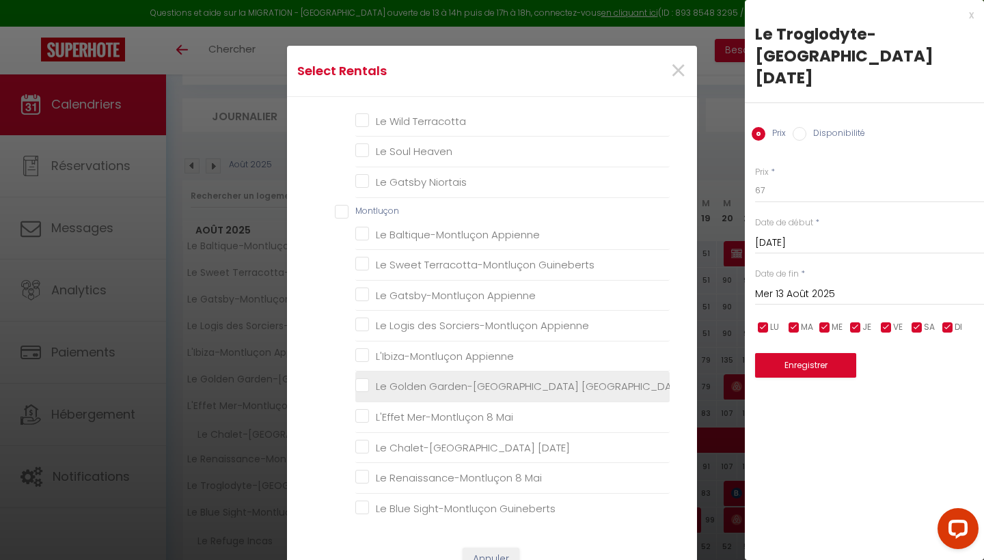
checkbox Heaven "false"
checkbox Blue "false"
checkbox Terracotta "false"
checkbox Heaven "false"
checkbox Niortais "false"
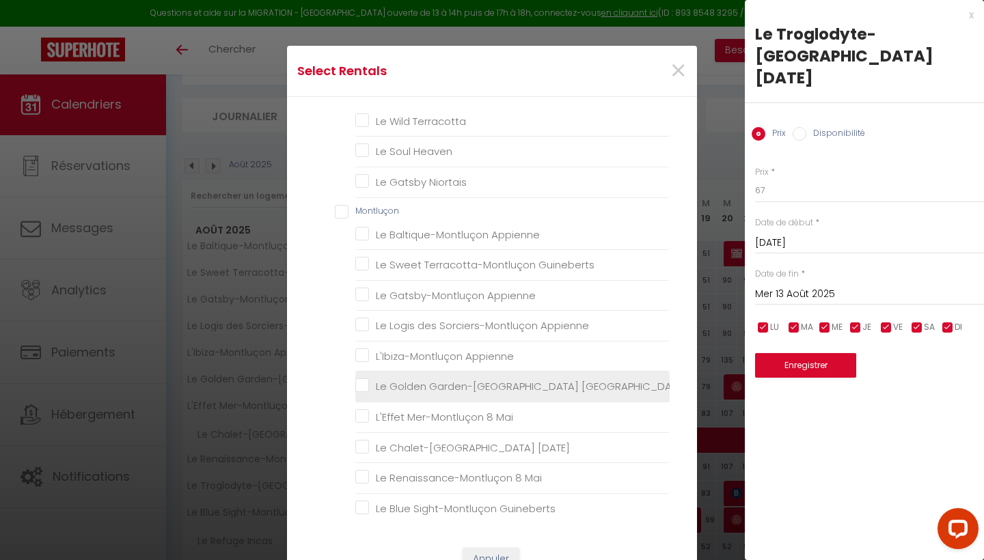
checkbox Appienne "false"
checkbox Guineberts "false"
checkbox Appienne "false"
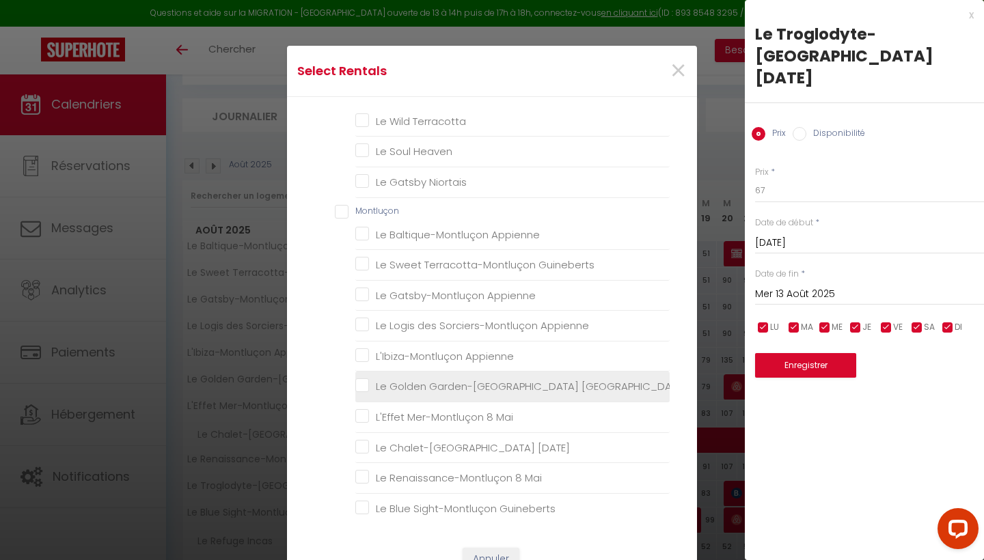
checkbox Mai "false"
checkbox Guineberts "false"
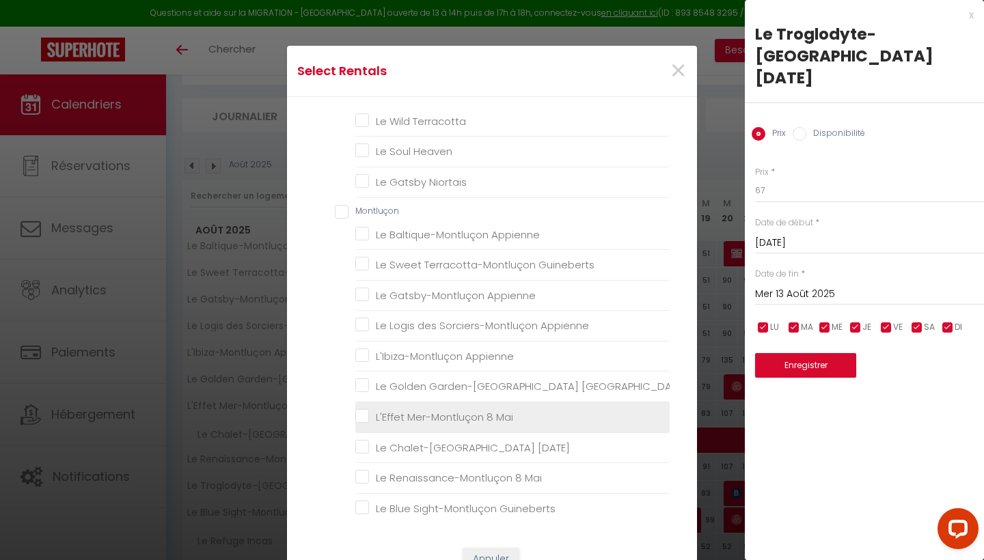
click at [436, 411] on Mai "L'Effet Mer-Montluçon 8 Mai" at bounding box center [512, 417] width 314 height 14
checkbox Mai "true"
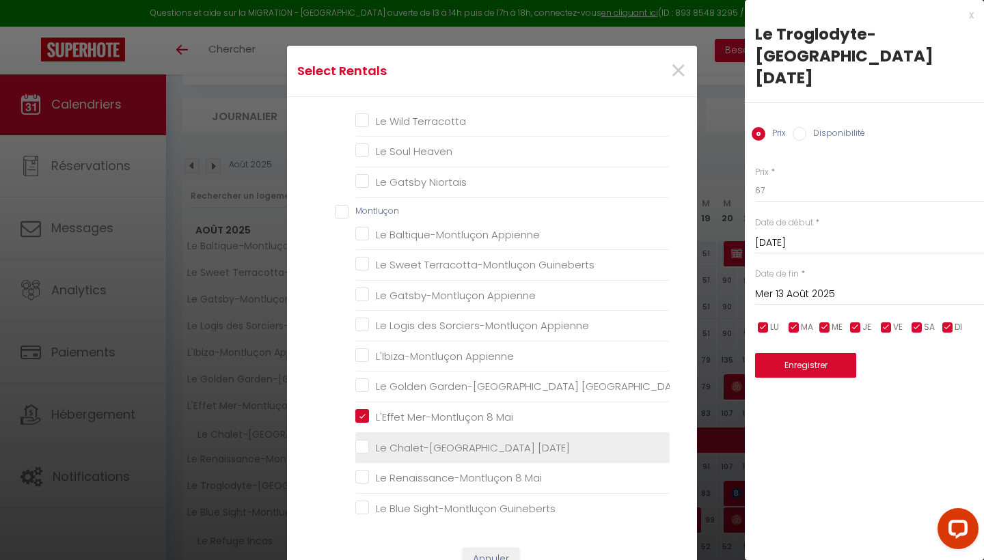
checkbox input "false"
checkbox Rossa "false"
checkbox Déco "false"
checkbox Nordique "false"
checkbox input "false"
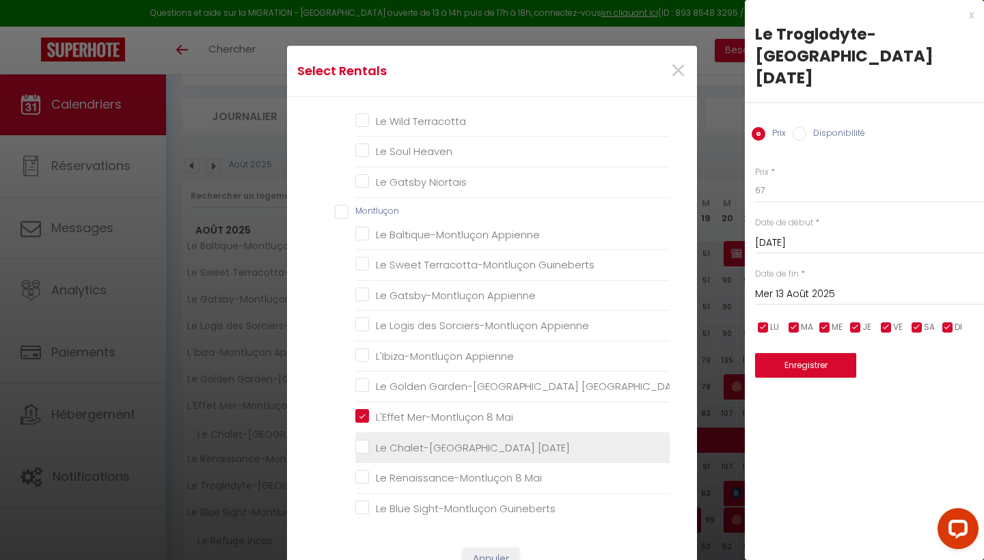
checkbox Incas "false"
checkbox balinaise "false"
checkbox Orient "false"
checkbox Amérique "false"
checkbox Scandinave "false"
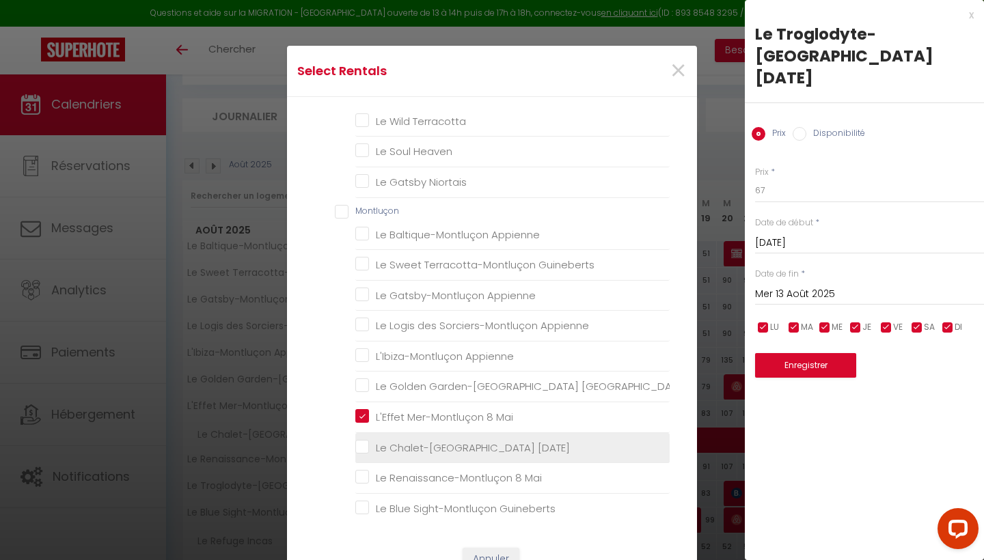
checkbox Golden "false"
checkbox Cocoon "false"
checkbox Heaven "false"
checkbox Blue "false"
checkbox Terracotta "false"
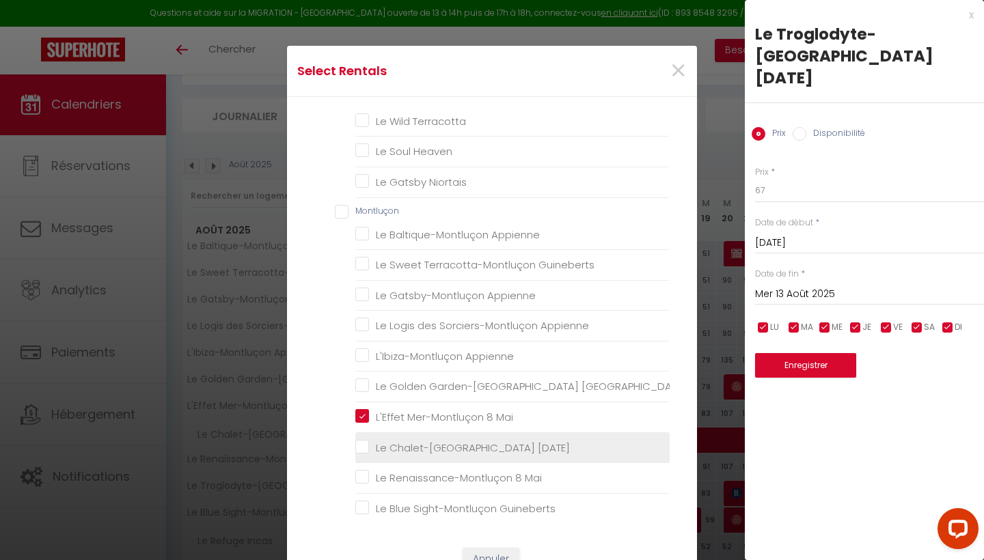
checkbox Heaven "false"
checkbox Niortais "false"
checkbox Appienne "false"
checkbox Guineberts "false"
checkbox Appienne "false"
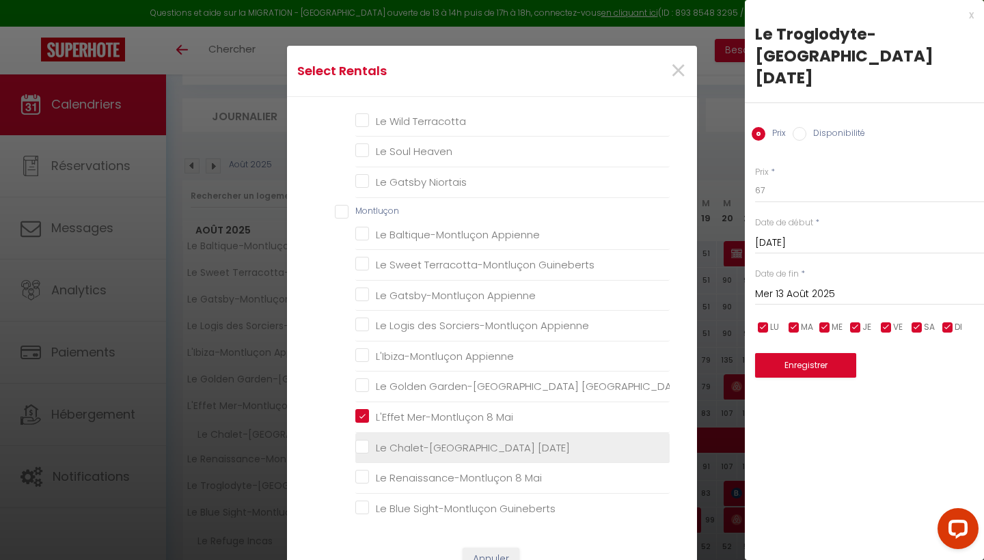
checkbox Appienne "false"
checkbox Mai "false"
checkbox Guineberts "false"
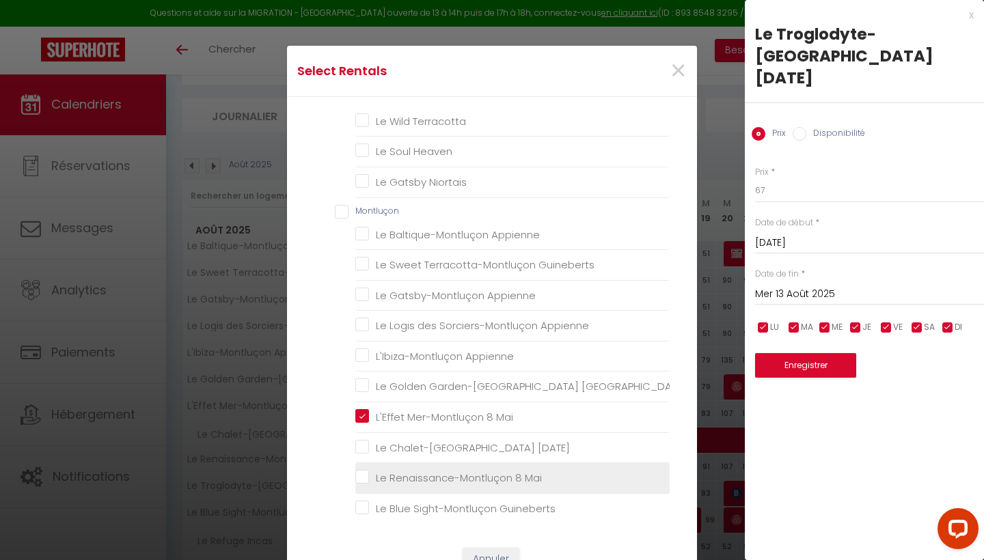
drag, startPoint x: 430, startPoint y: 441, endPoint x: 423, endPoint y: 459, distance: 19.4
click at [430, 441] on Mai "Le Chalet-[GEOGRAPHIC_DATA] 8 Mai" at bounding box center [512, 448] width 314 height 14
checkbox Mai "true"
checkbox input "false"
checkbox Rossa "false"
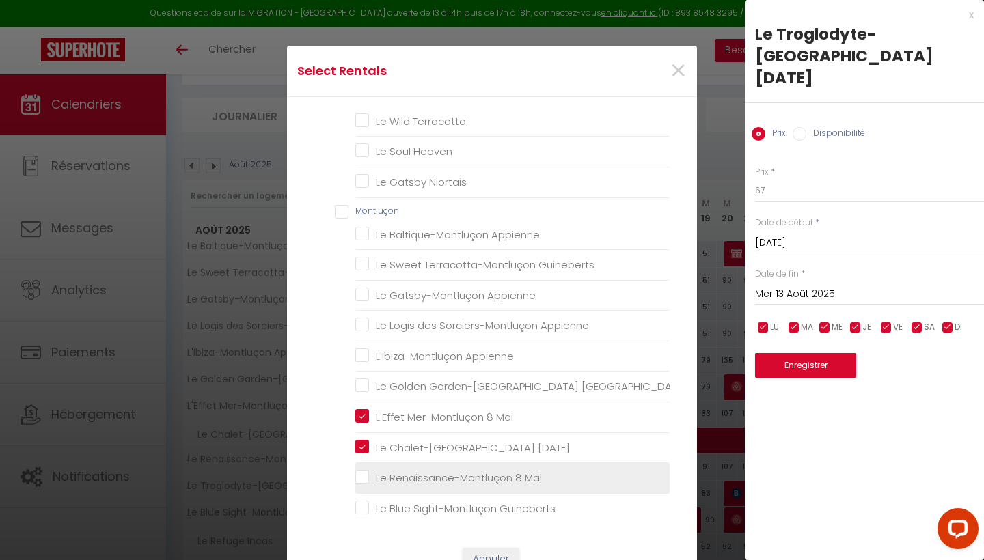
checkbox Déco "false"
checkbox Nordique "false"
checkbox input "false"
checkbox Incas "false"
checkbox balinaise "false"
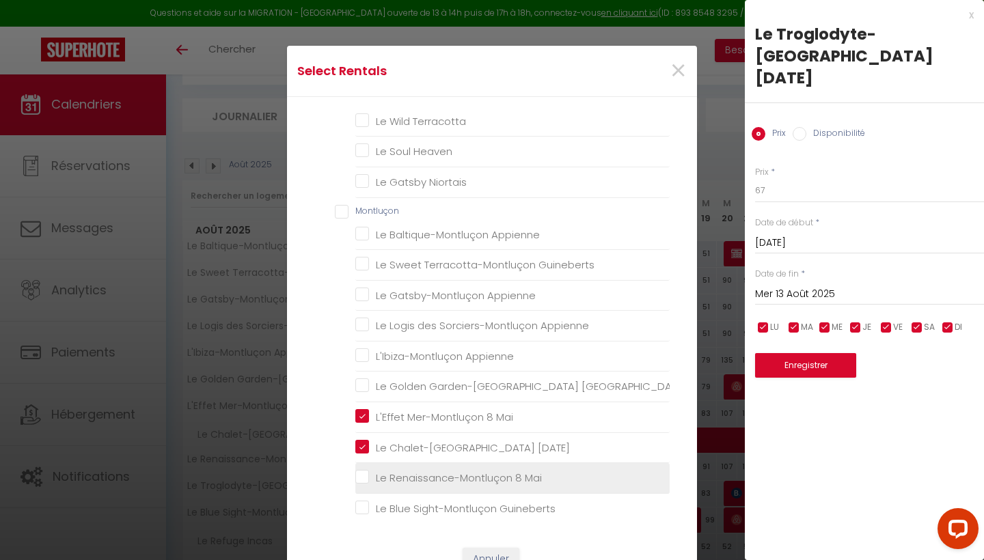
checkbox Orient "false"
checkbox Amérique "false"
checkbox Scandinave "false"
checkbox Golden "false"
checkbox Cocoon "false"
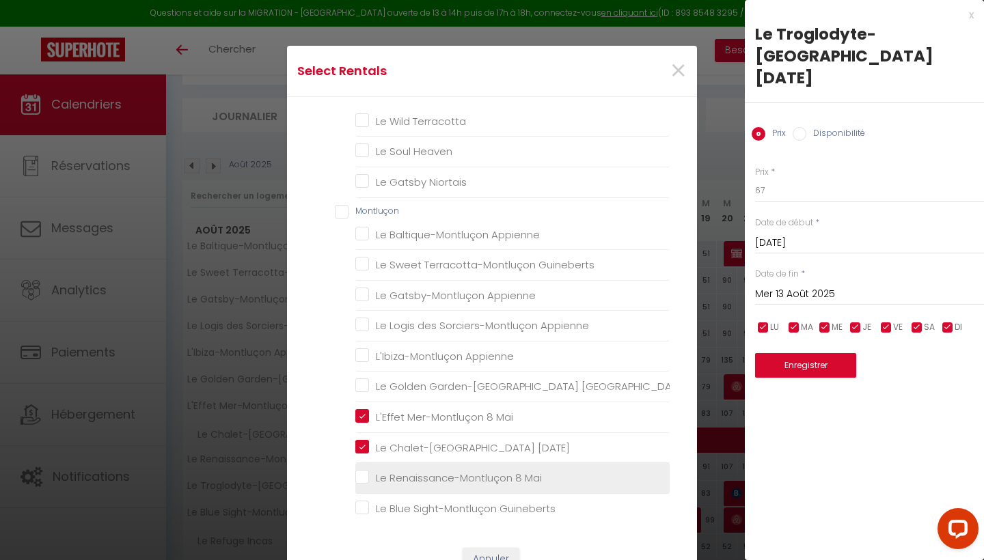
checkbox Heaven "false"
checkbox Blue "false"
checkbox Terracotta "false"
checkbox Heaven "false"
checkbox Niortais "false"
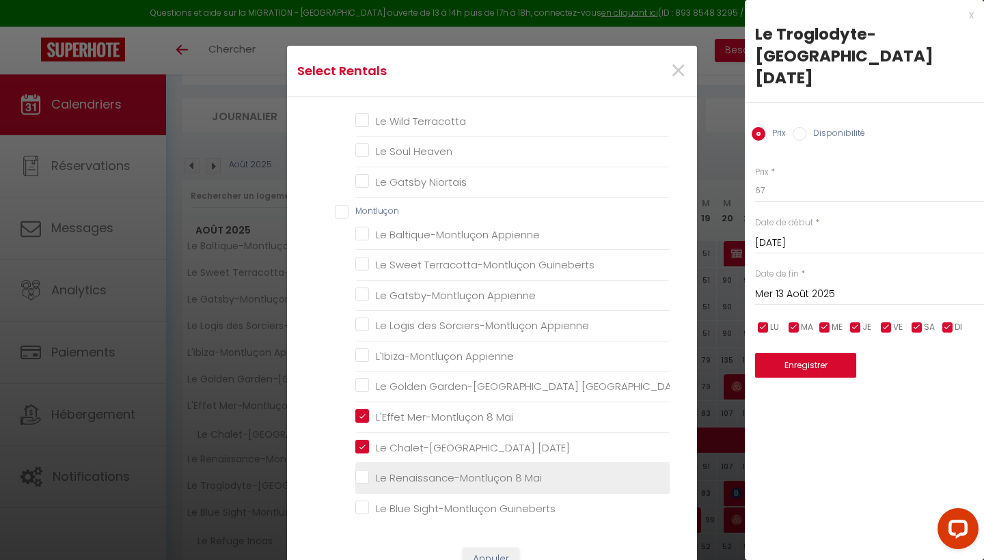
checkbox Appienne "false"
checkbox Guineberts "false"
checkbox Appienne "false"
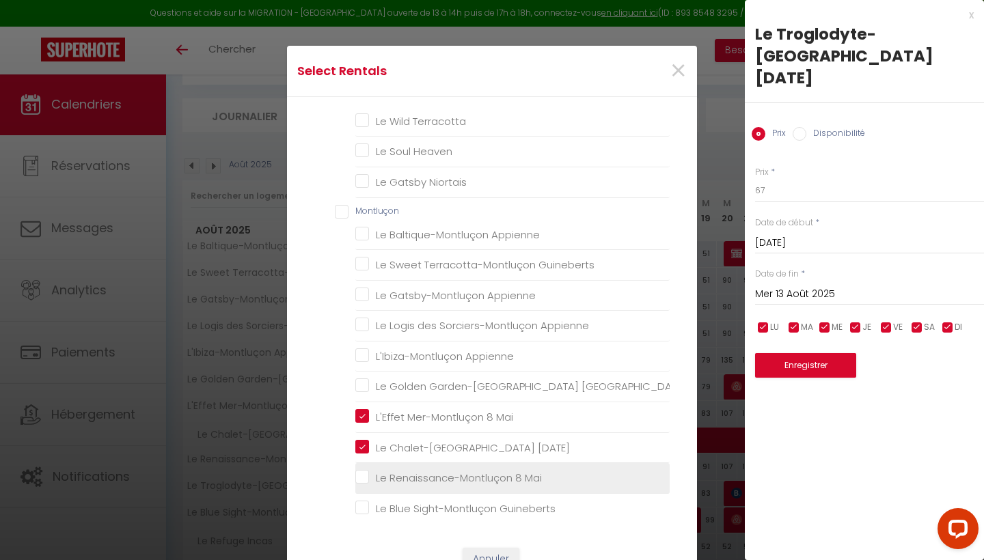
checkbox Mai "false"
checkbox Guineberts "false"
click at [423, 471] on span "Le Renaissance-Montluçon 8 Mai" at bounding box center [459, 478] width 166 height 14
click at [423, 471] on Mai "Le Renaissance-Montluçon 8 Mai" at bounding box center [512, 478] width 314 height 14
checkbox Mai "true"
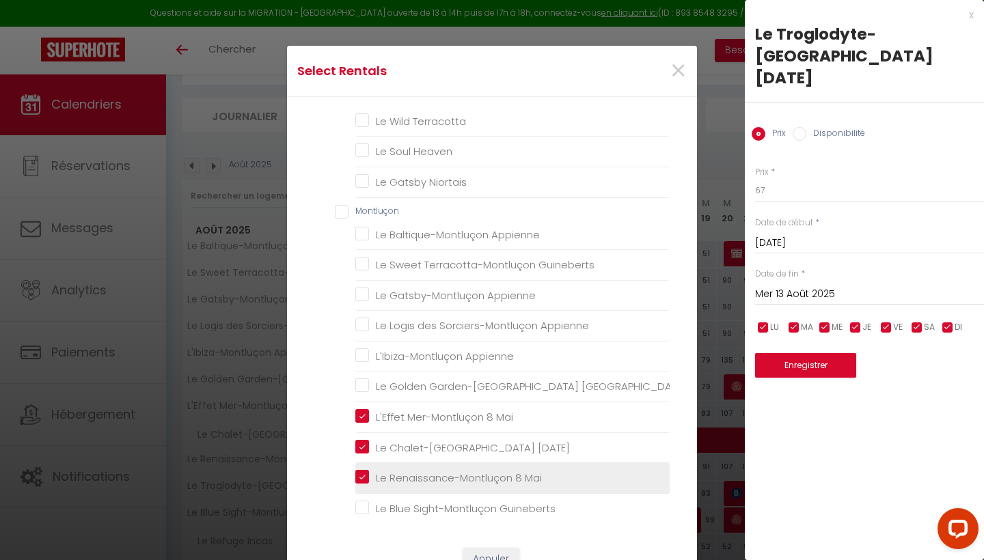
checkbox input "false"
checkbox Rossa "false"
checkbox Déco "false"
checkbox Nordique "false"
checkbox input "false"
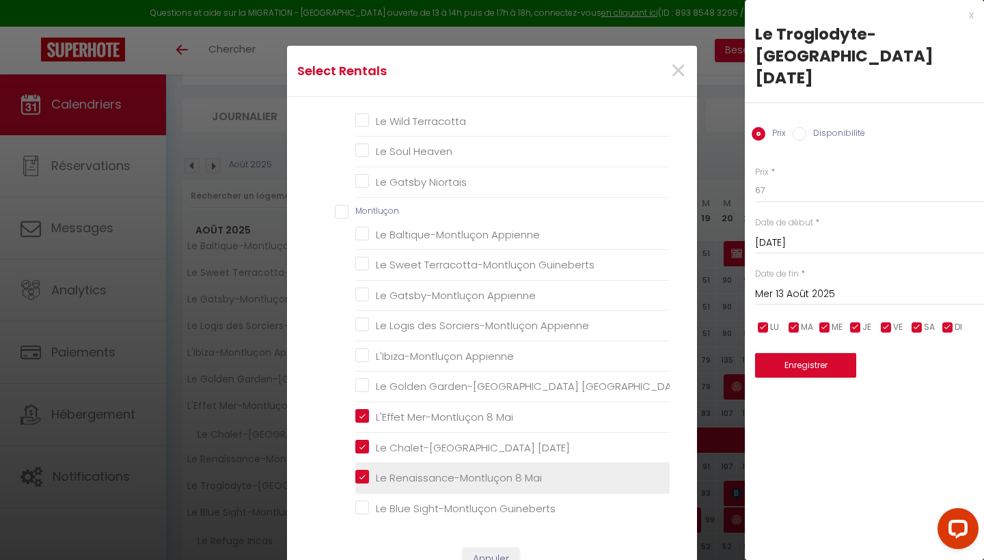
checkbox Incas "false"
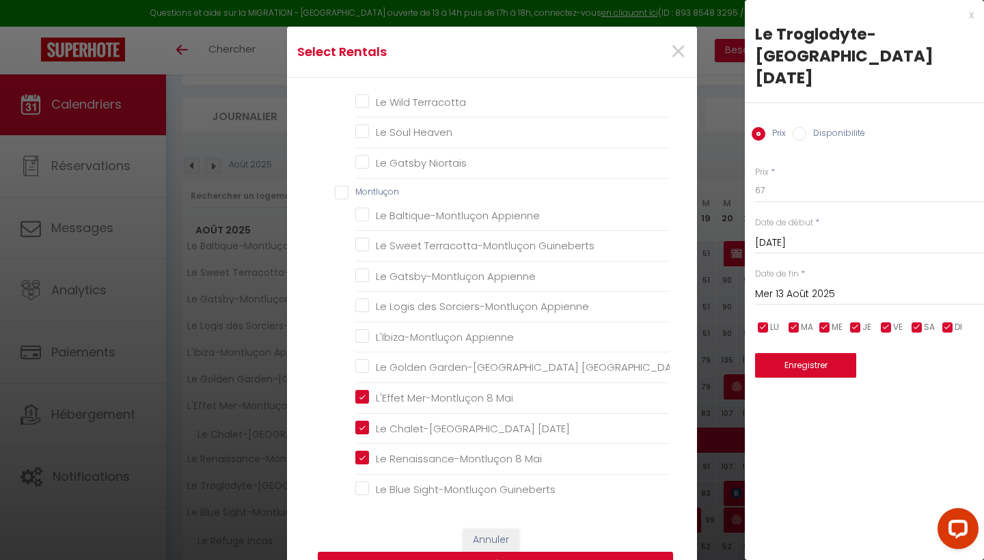
scroll to position [21, 0]
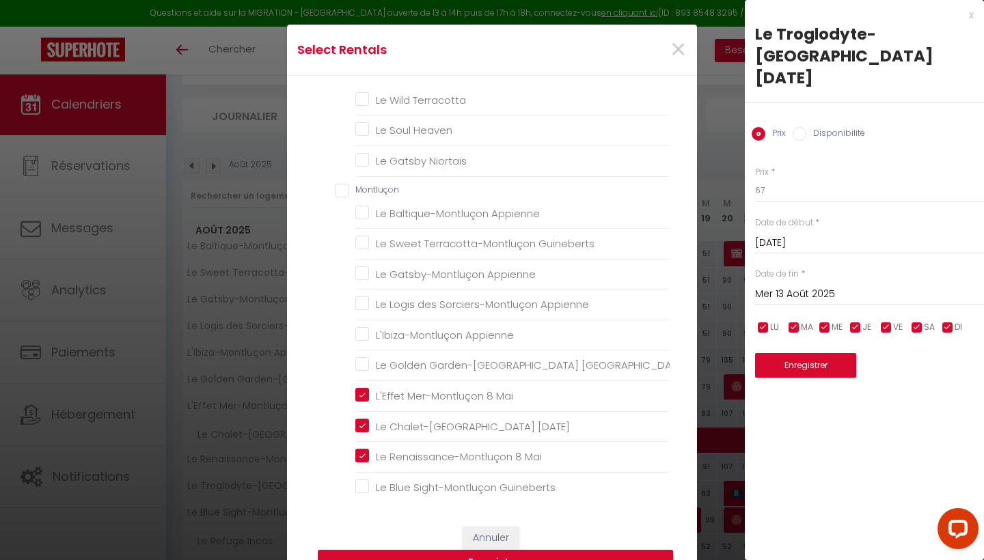
click at [538, 555] on button "Enregistrer" at bounding box center [495, 563] width 355 height 26
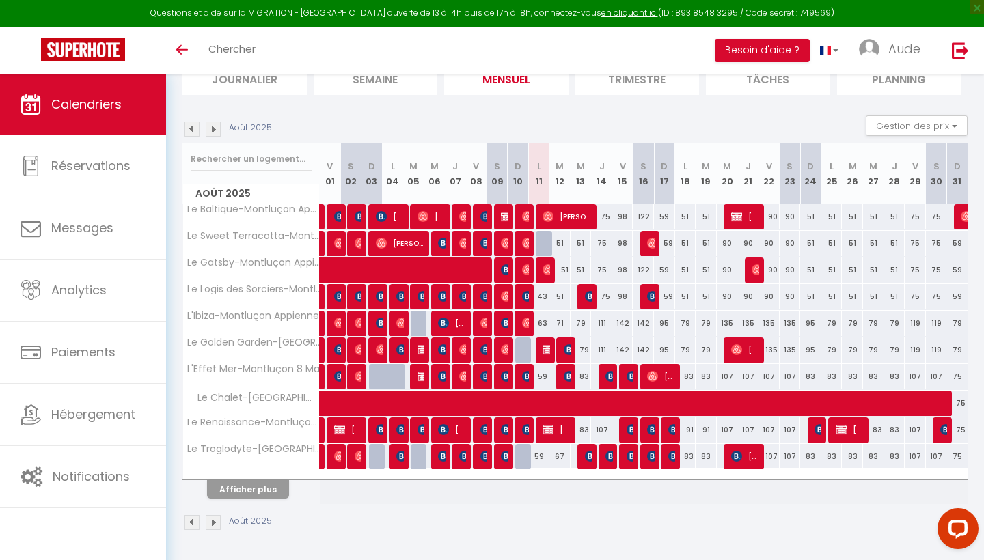
scroll to position [106, 0]
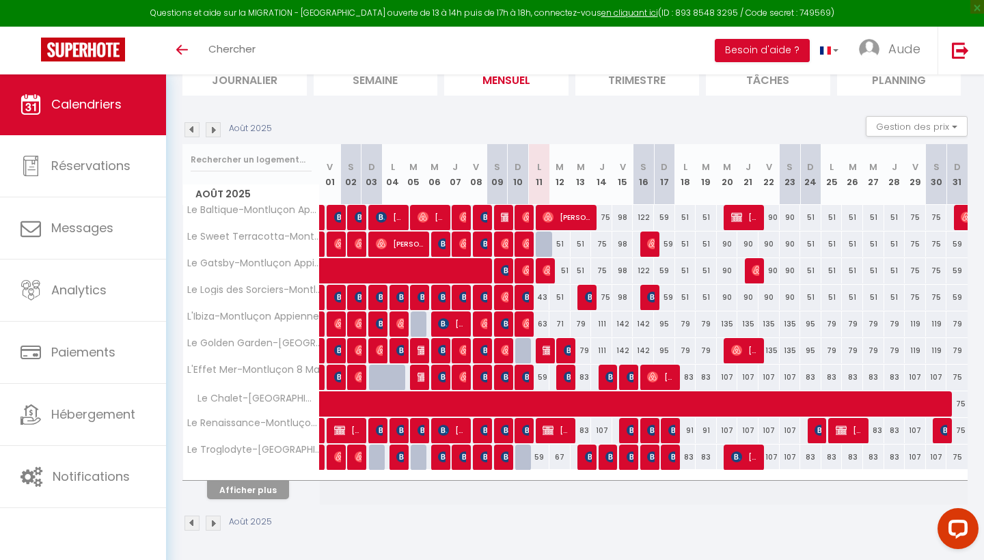
click at [216, 126] on img at bounding box center [213, 129] width 15 height 15
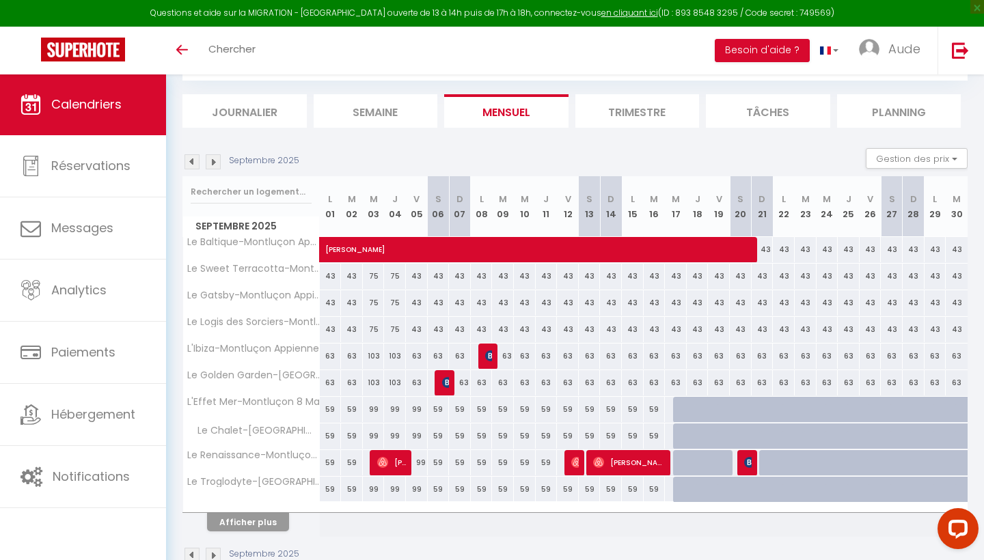
click at [216, 126] on li "Journalier" at bounding box center [244, 110] width 124 height 33
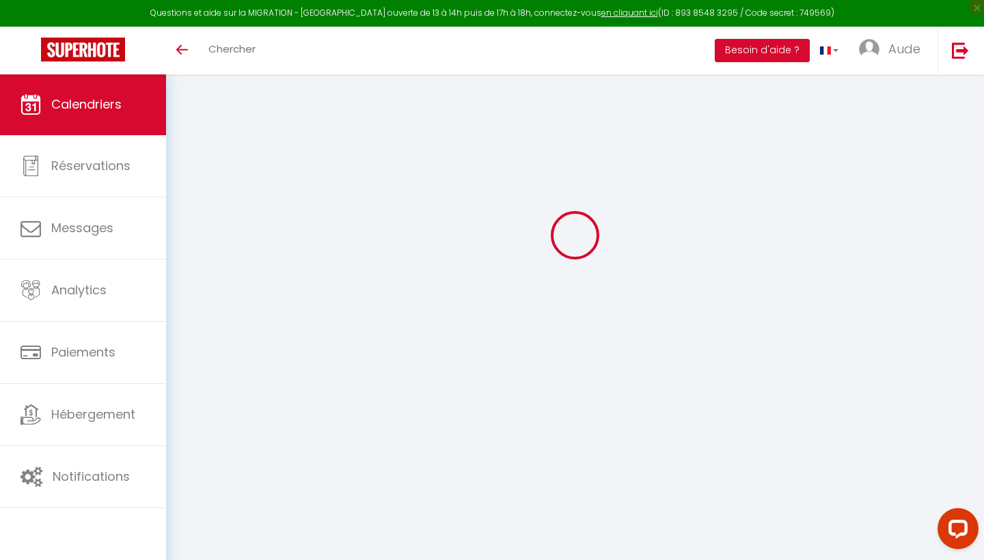
click at [209, 151] on div at bounding box center [574, 234] width 785 height 437
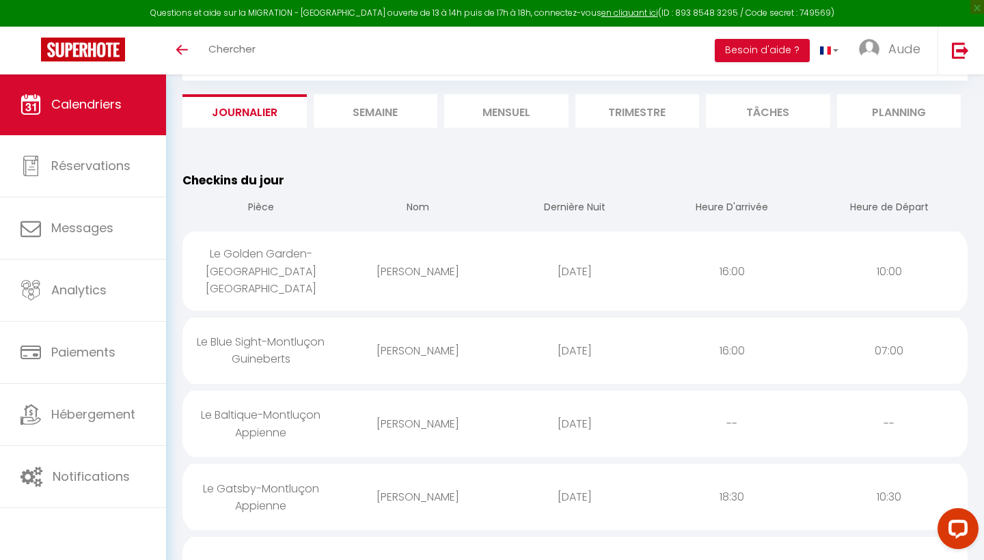
click at [537, 106] on li "Mensuel" at bounding box center [506, 110] width 124 height 33
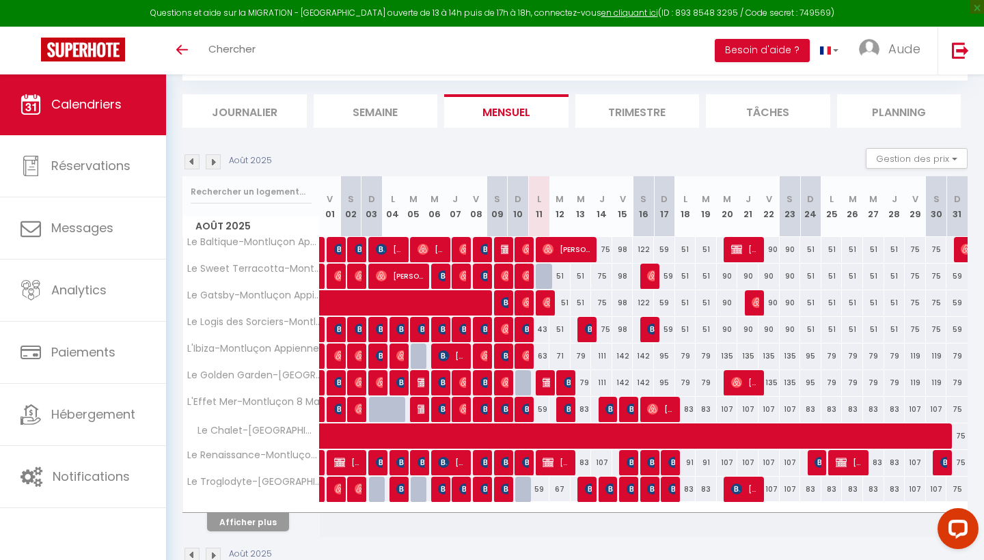
click at [213, 157] on img at bounding box center [213, 161] width 15 height 15
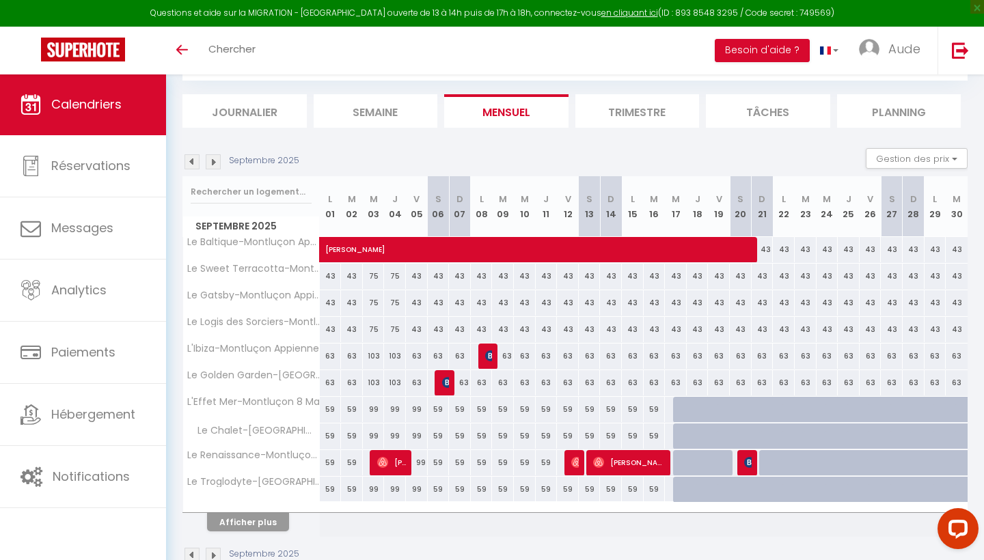
click at [213, 157] on img at bounding box center [213, 161] width 15 height 15
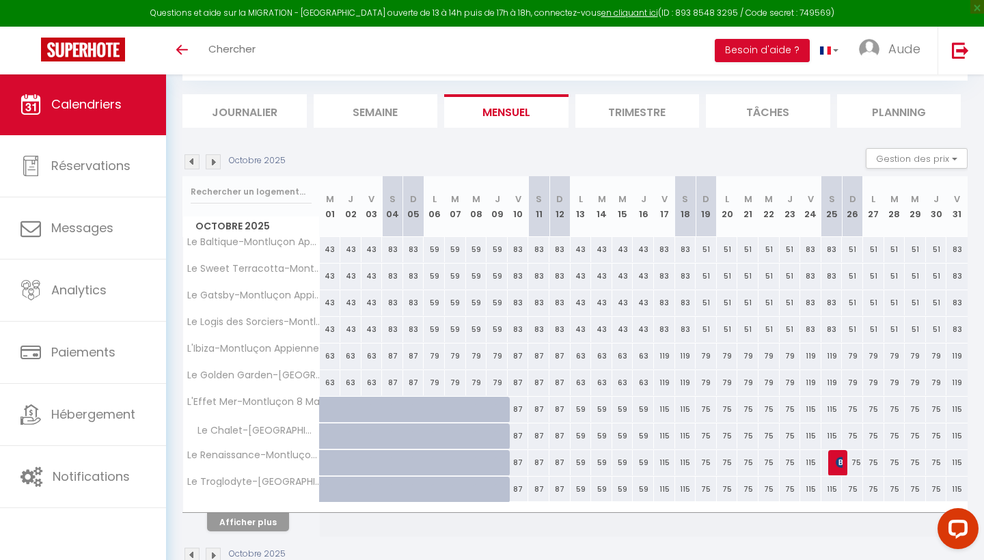
click at [237, 520] on button "Afficher plus" at bounding box center [248, 522] width 82 height 18
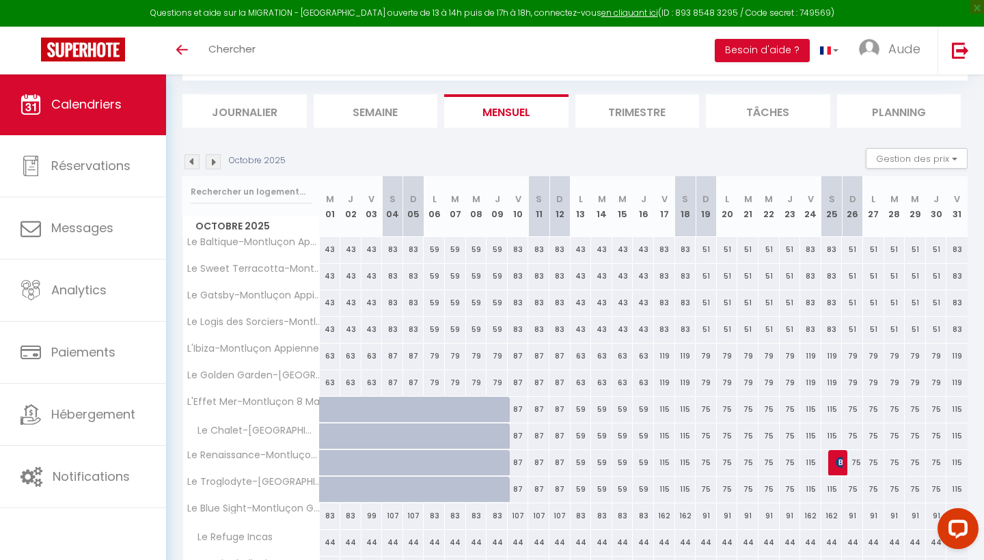
scroll to position [372, 0]
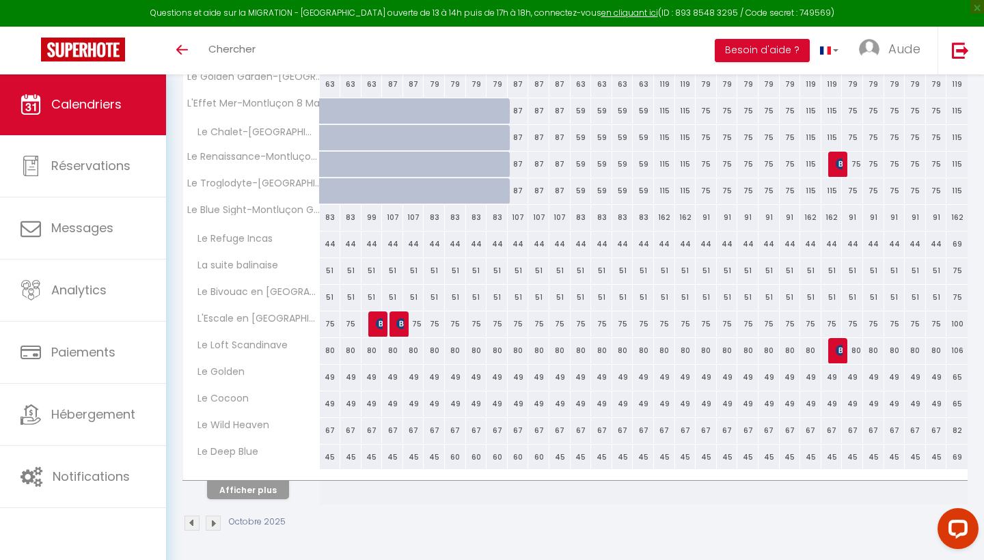
click at [251, 486] on button "Afficher plus" at bounding box center [248, 490] width 82 height 18
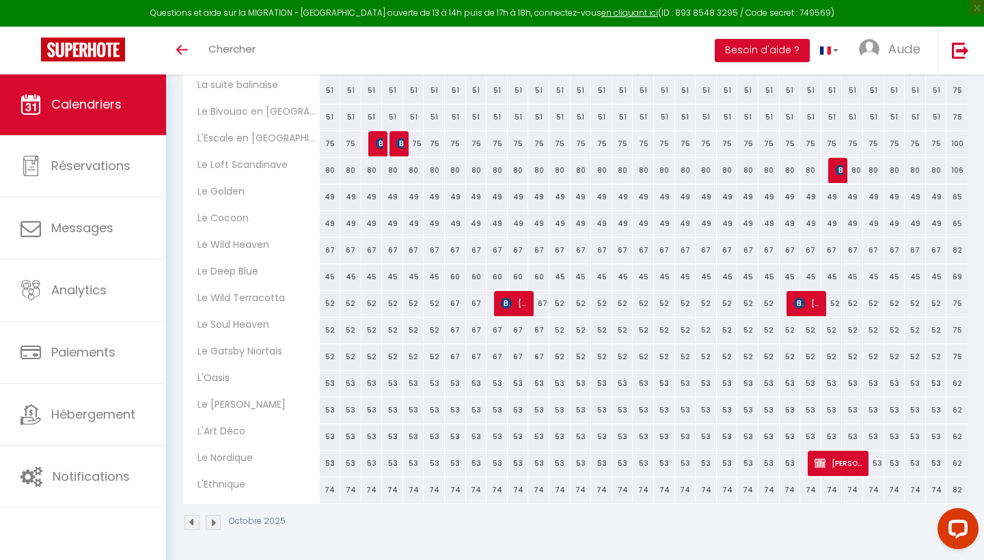
scroll to position [552, 0]
click at [856, 467] on span "[PERSON_NAME]" at bounding box center [838, 464] width 49 height 26
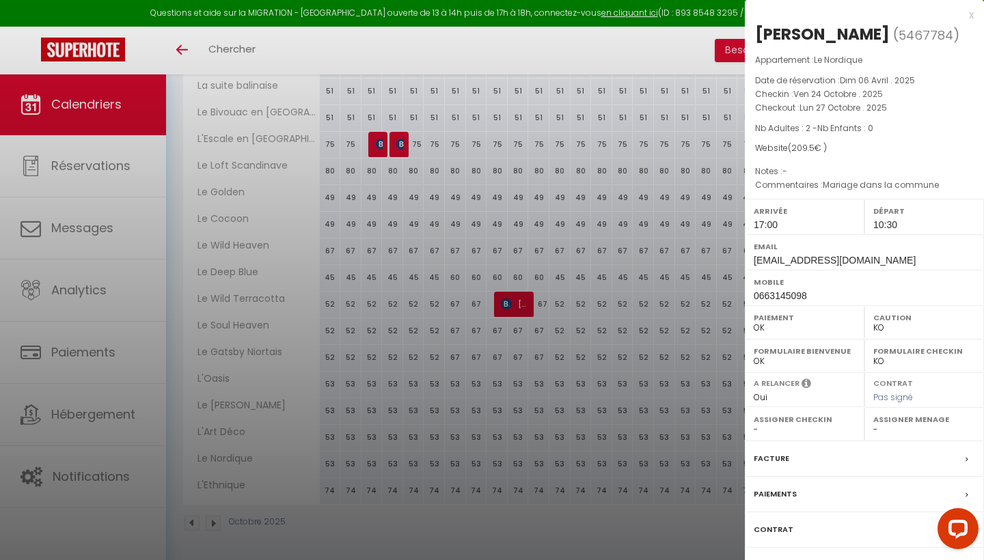
click at [836, 492] on div "Paiements" at bounding box center [863, 495] width 239 height 36
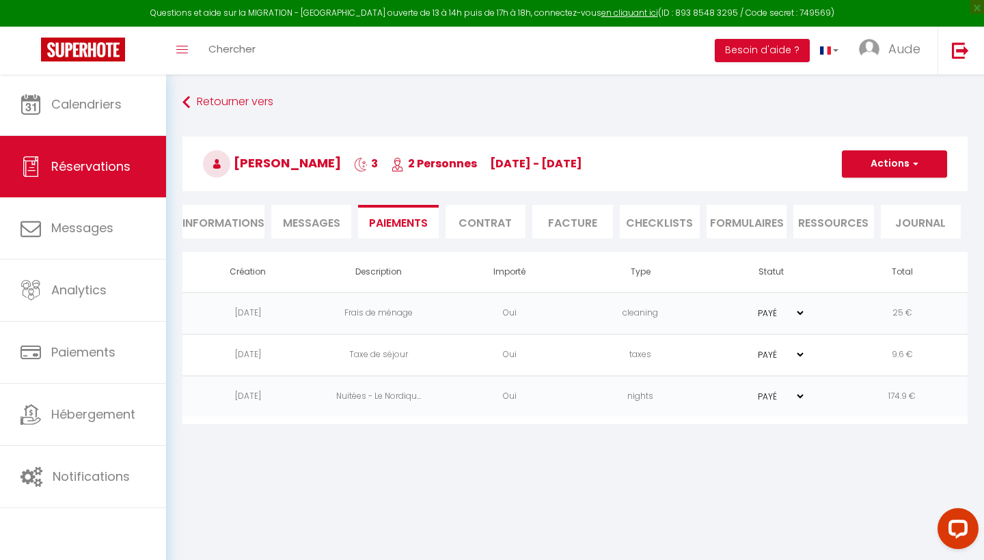
click at [212, 229] on li "Informations" at bounding box center [223, 221] width 82 height 33
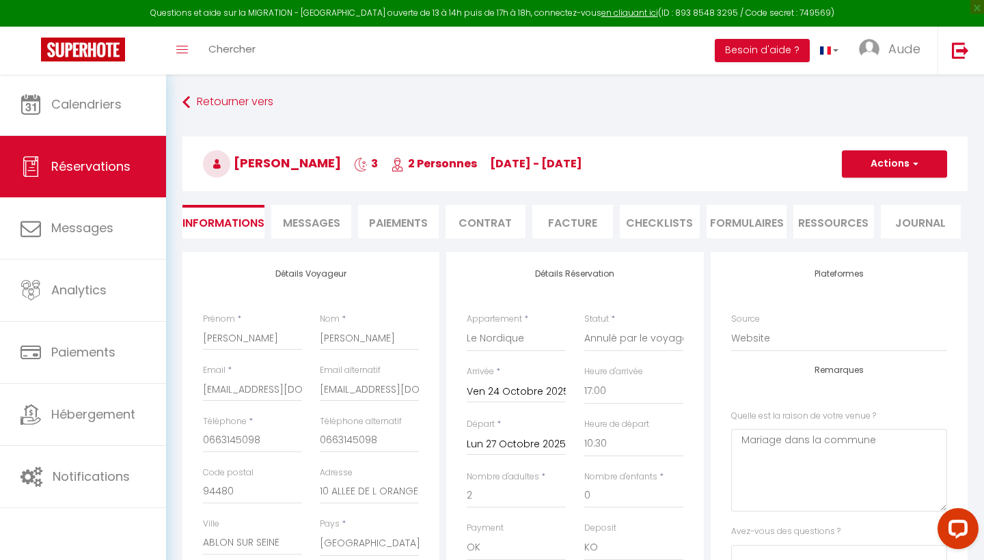
click at [895, 154] on button "Actions" at bounding box center [893, 163] width 105 height 27
click at [868, 198] on link "Enregistrer" at bounding box center [880, 194] width 108 height 18
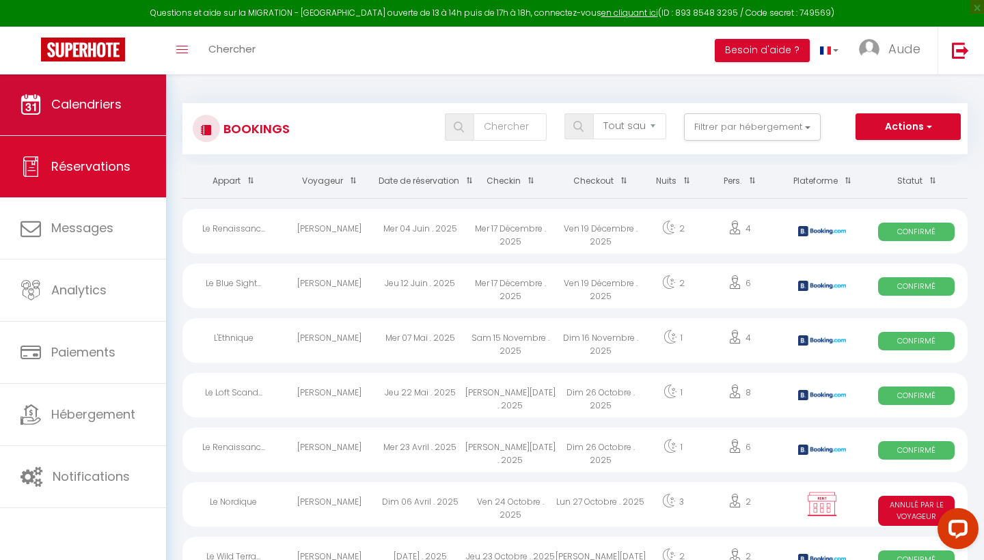
click at [74, 124] on link "Calendriers" at bounding box center [83, 104] width 166 height 61
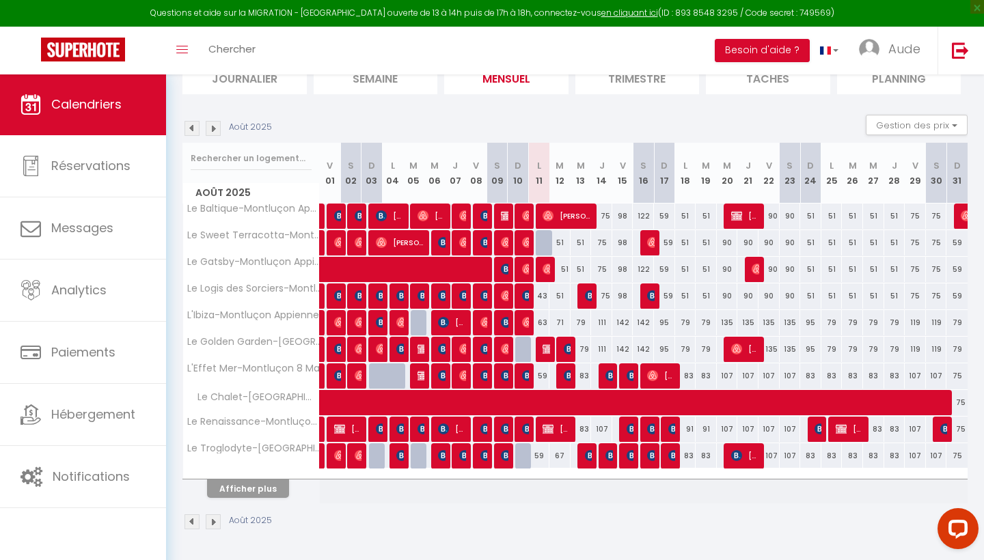
scroll to position [106, 0]
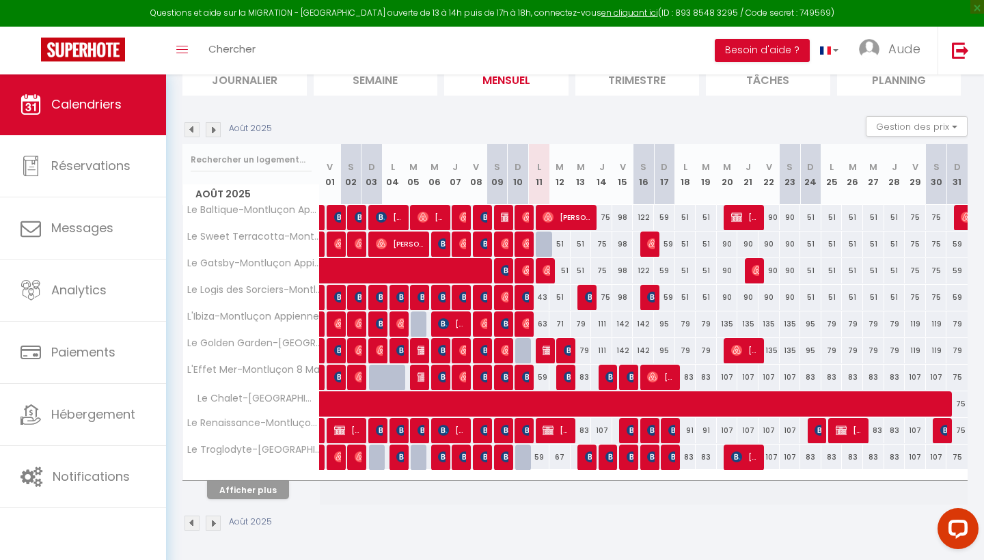
click at [249, 492] on button "Afficher plus" at bounding box center [248, 490] width 82 height 18
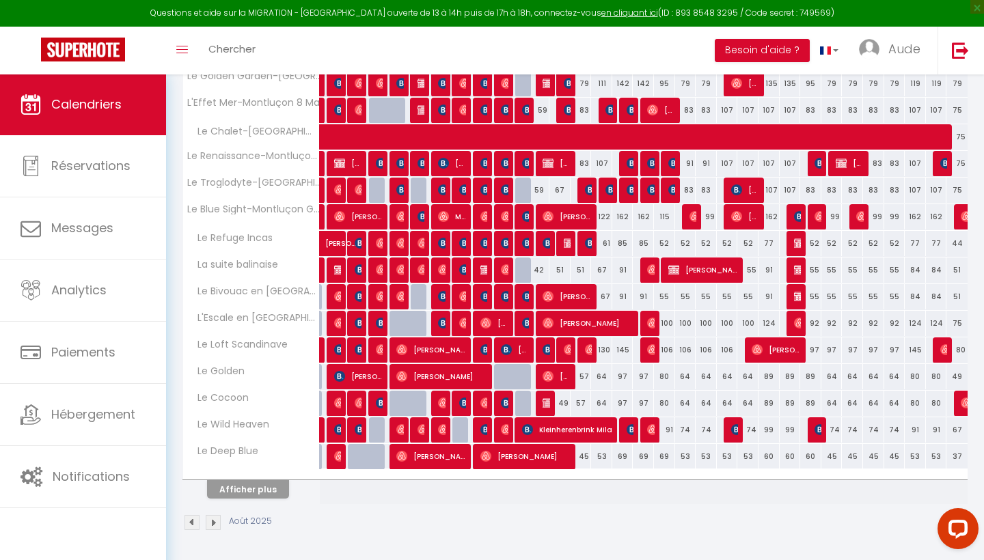
scroll to position [372, 0]
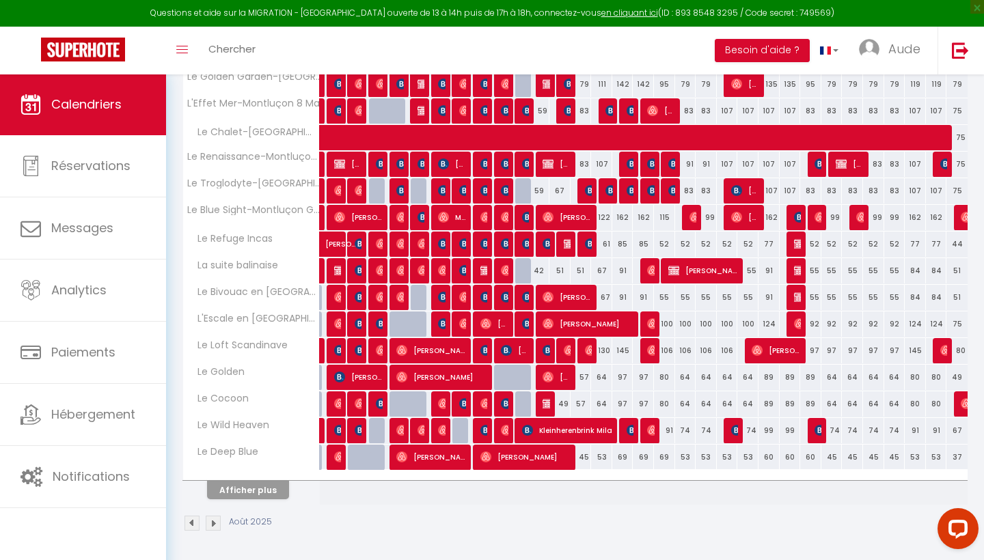
click at [522, 297] on img at bounding box center [527, 297] width 11 height 11
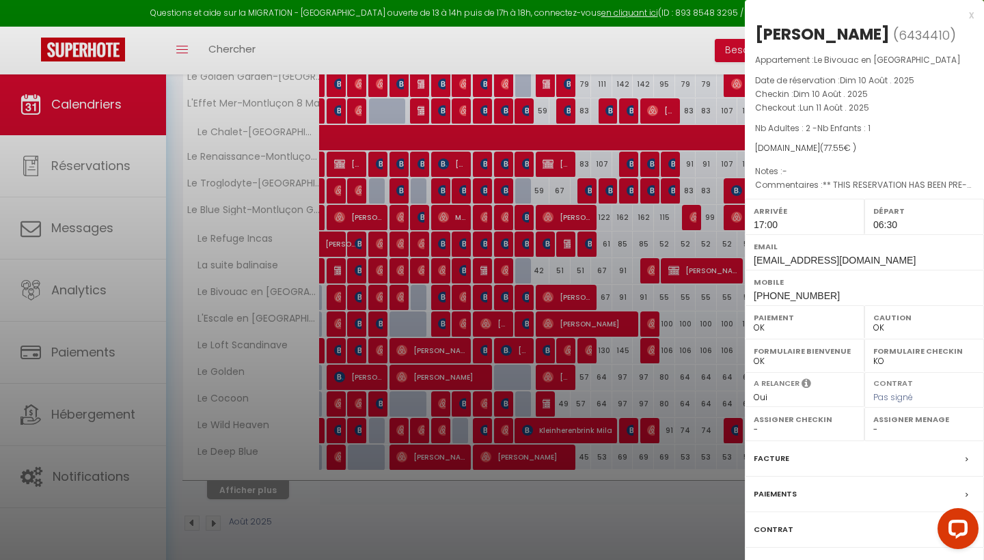
scroll to position [367, 0]
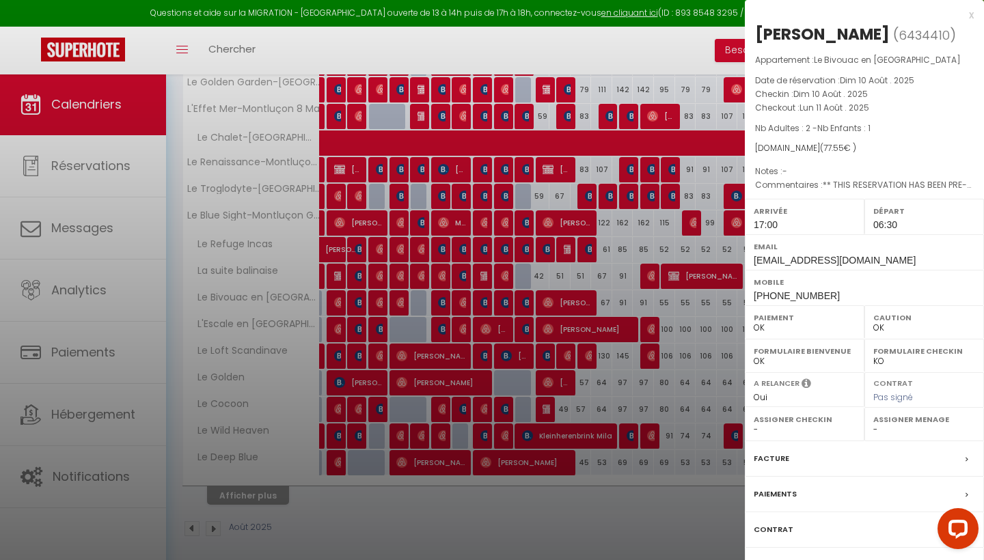
click at [869, 460] on div "Facture" at bounding box center [863, 459] width 239 height 36
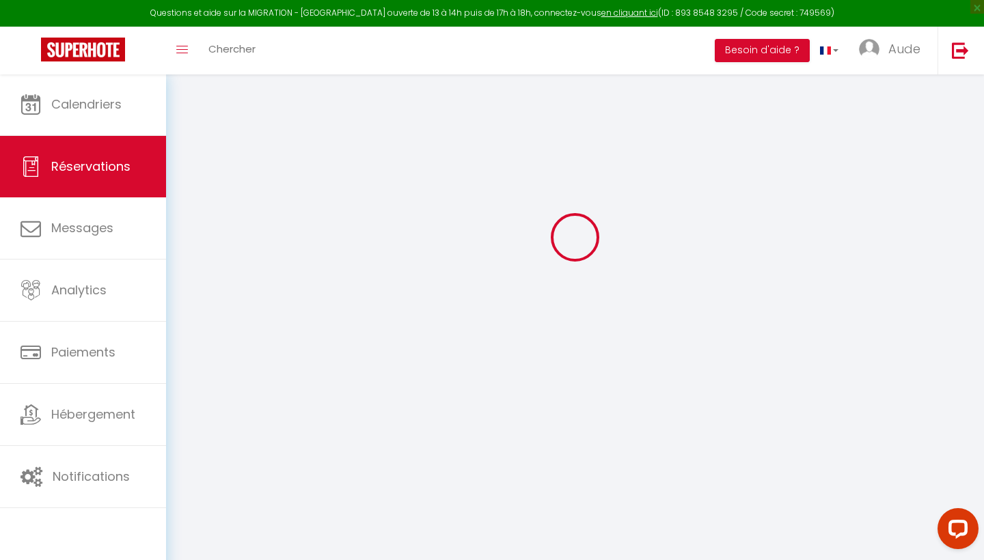
scroll to position [74, 0]
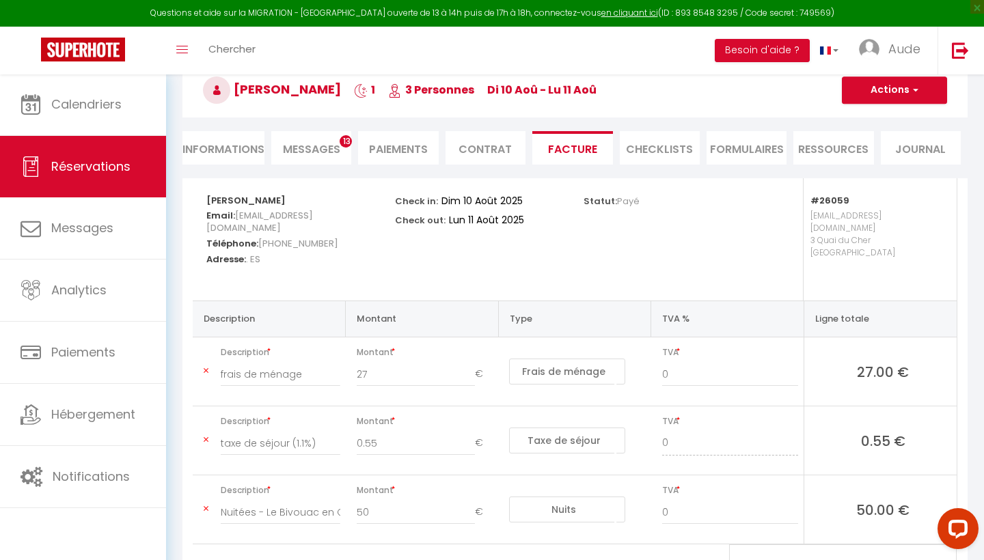
click at [569, 159] on li "Facture" at bounding box center [572, 147] width 80 height 33
click at [910, 102] on button "Actions" at bounding box center [893, 89] width 105 height 27
click at [904, 142] on link "Aperçu et éditer" at bounding box center [883, 138] width 115 height 18
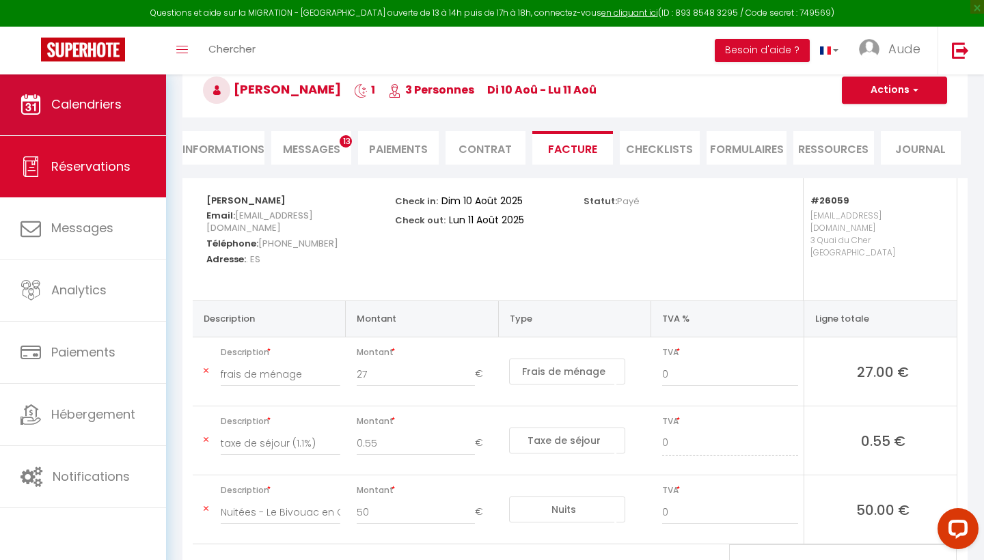
click at [87, 83] on link "Calendriers" at bounding box center [83, 104] width 166 height 61
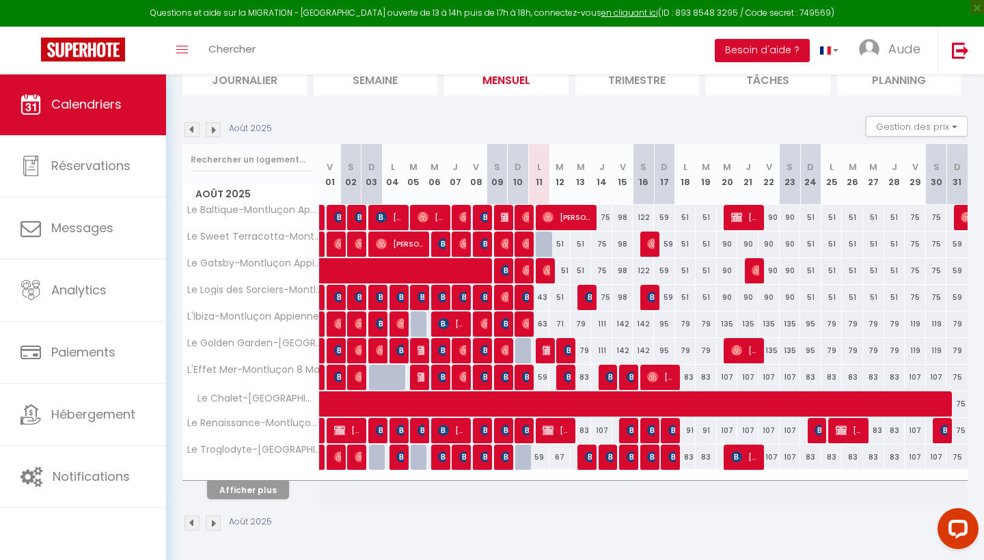
click at [273, 492] on button "Afficher plus" at bounding box center [248, 490] width 82 height 18
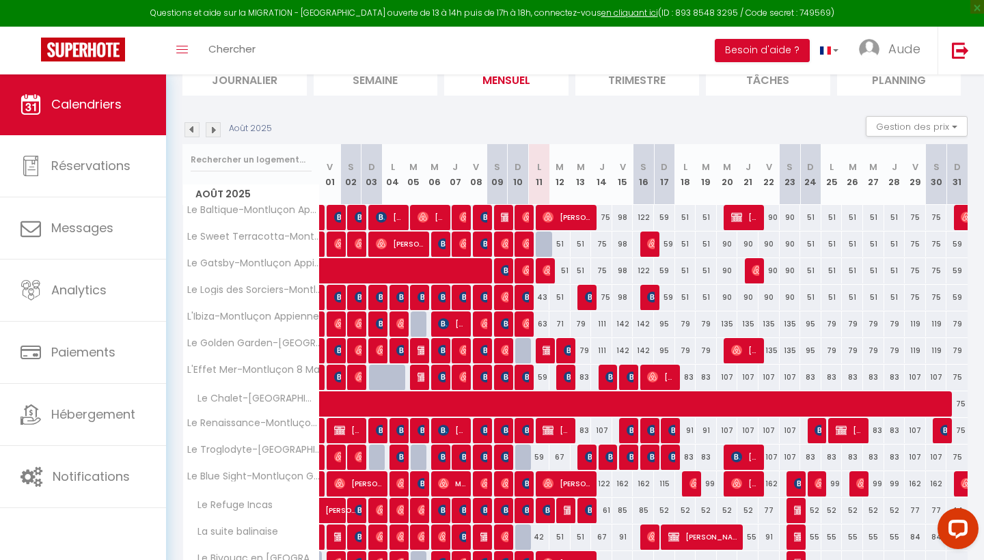
scroll to position [211, 0]
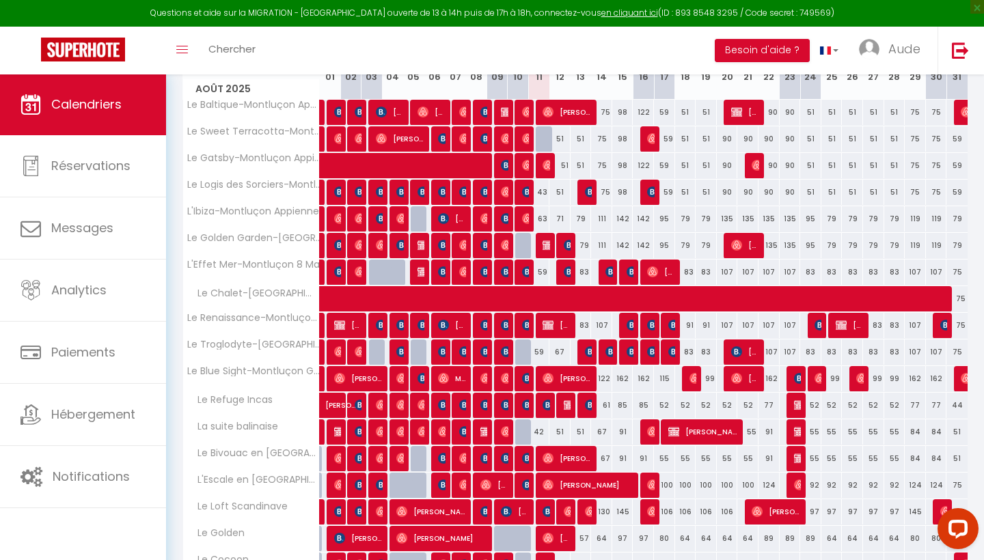
click at [607, 405] on div "61" at bounding box center [601, 405] width 21 height 25
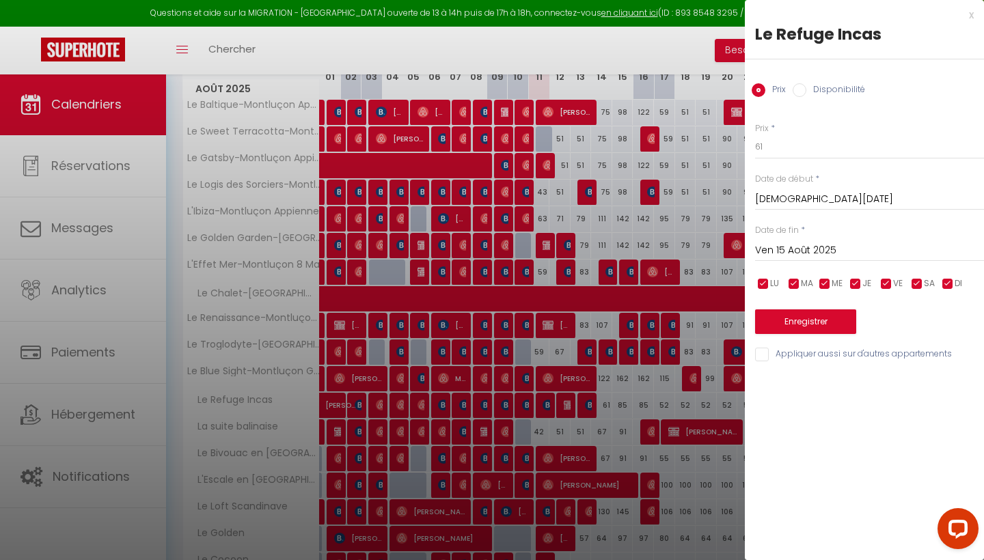
click at [607, 405] on div at bounding box center [492, 280] width 984 height 560
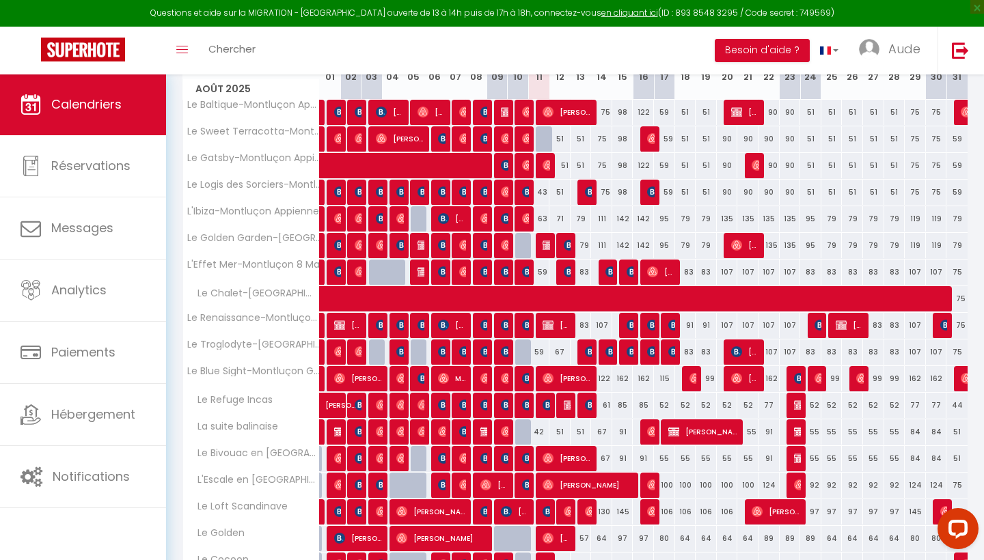
click at [794, 405] on img at bounding box center [799, 405] width 11 height 11
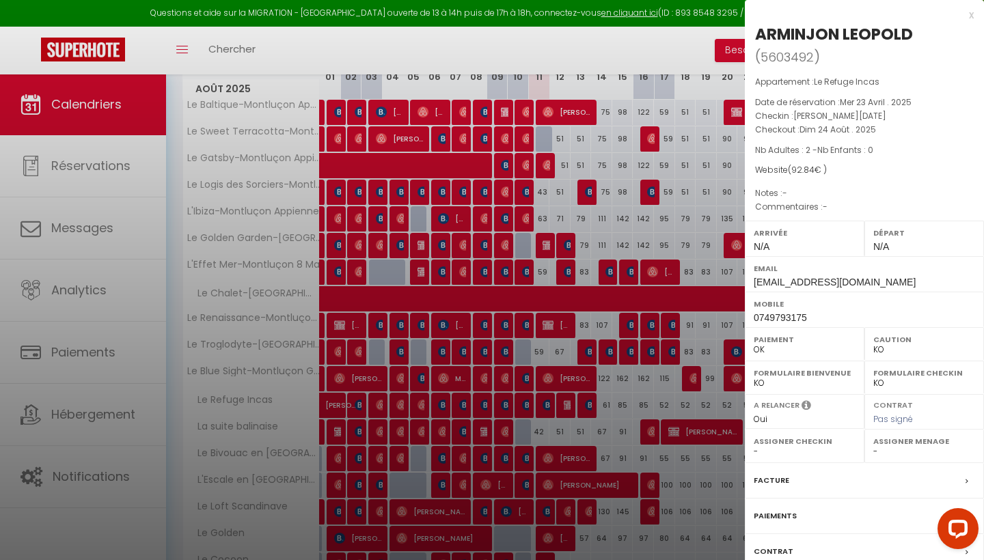
click at [738, 392] on div at bounding box center [492, 280] width 984 height 560
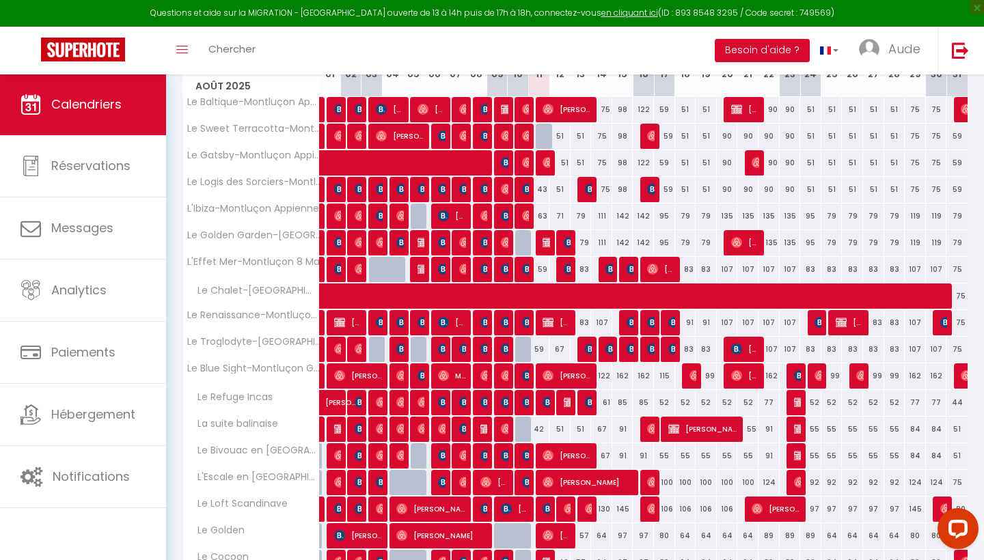
scroll to position [232, 0]
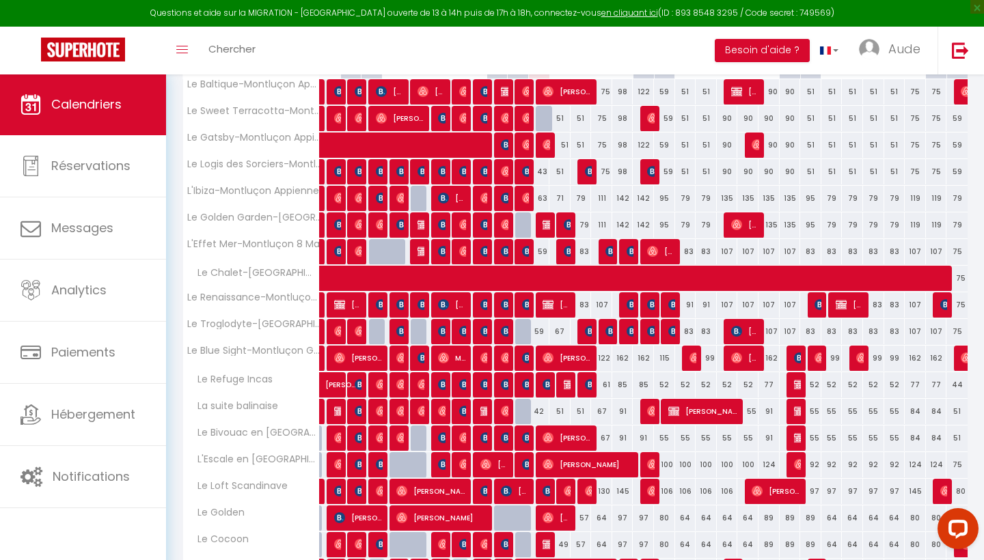
click at [553, 518] on img at bounding box center [547, 517] width 11 height 11
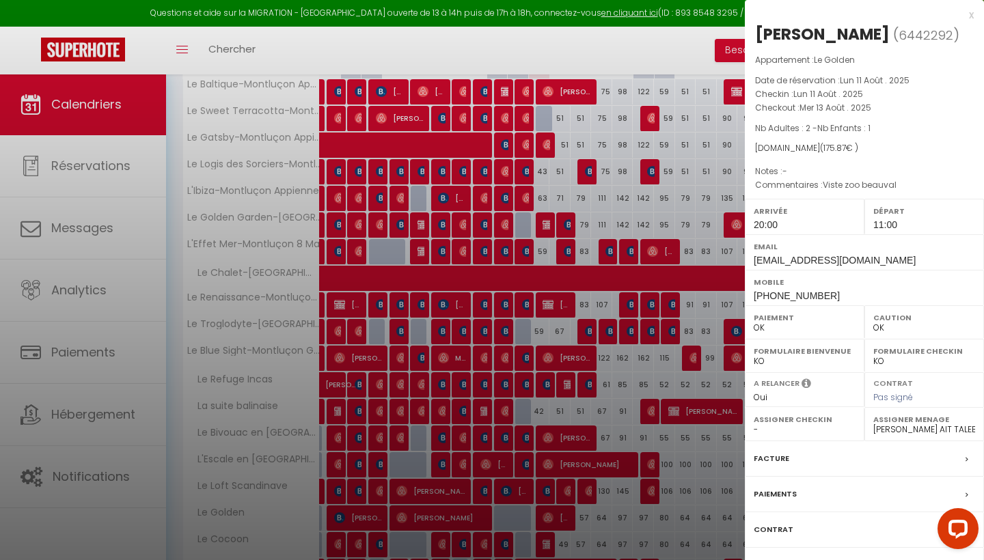
click at [553, 518] on div at bounding box center [492, 280] width 984 height 560
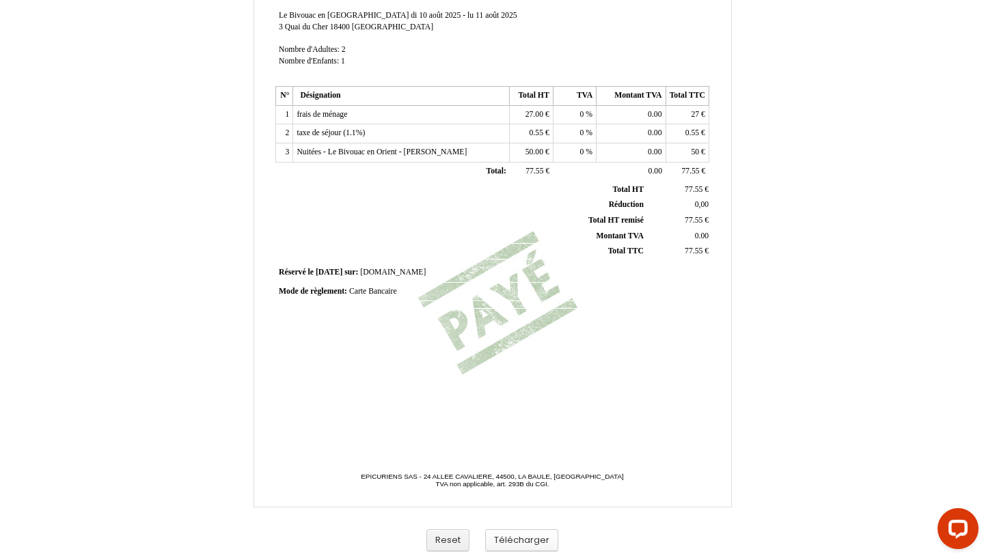
scroll to position [264, 0]
click at [539, 538] on button "Télécharger" at bounding box center [521, 540] width 73 height 23
